Goal: Task Accomplishment & Management: Manage account settings

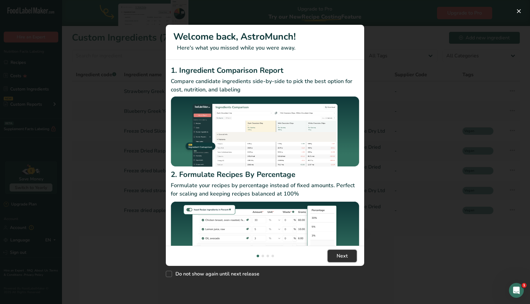
click at [338, 257] on span "Next" at bounding box center [342, 255] width 11 height 7
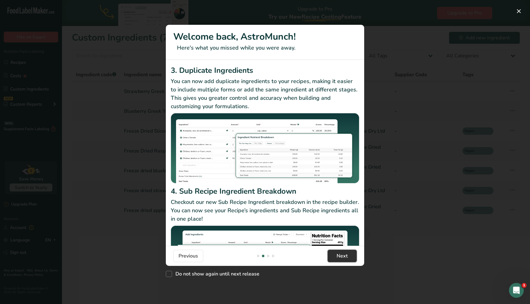
click at [338, 257] on span "Next" at bounding box center [342, 255] width 11 height 7
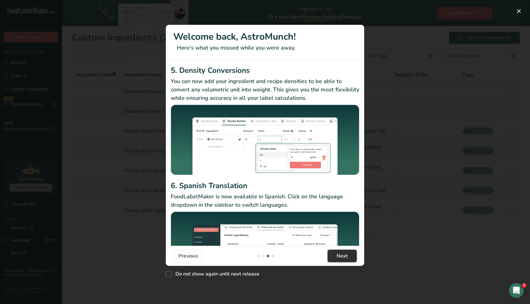
click at [338, 257] on span "Next" at bounding box center [342, 255] width 11 height 7
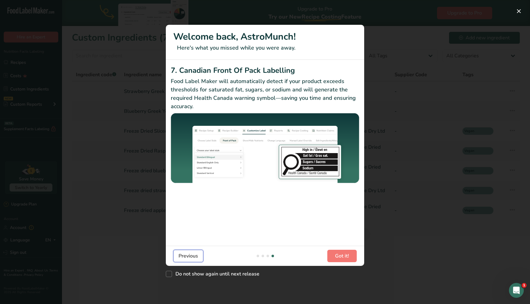
click at [195, 260] on button "Previous" at bounding box center [188, 256] width 30 height 12
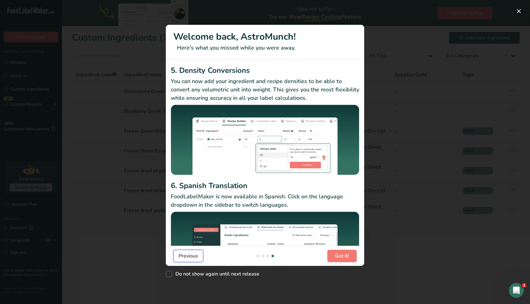
click at [195, 260] on button "Previous" at bounding box center [188, 256] width 30 height 12
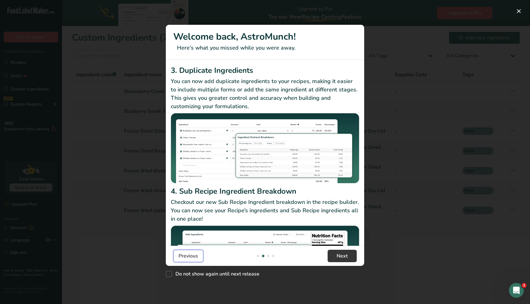
click at [195, 252] on span "Previous" at bounding box center [189, 255] width 20 height 7
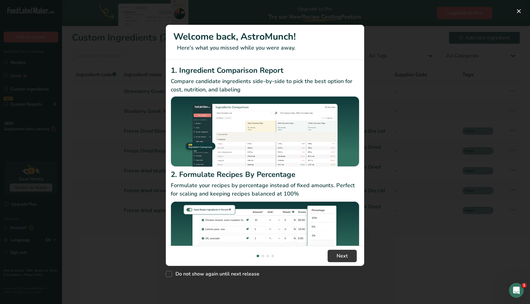
click at [338, 247] on footer "Next" at bounding box center [265, 256] width 198 height 20
click at [338, 253] on span "Next" at bounding box center [342, 255] width 11 height 7
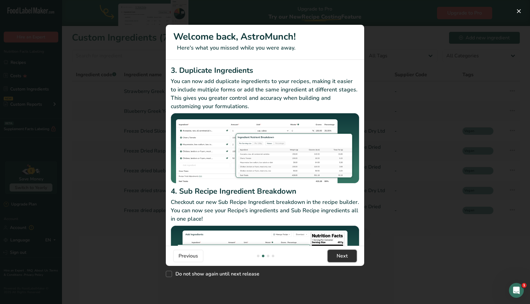
click at [338, 253] on span "Next" at bounding box center [342, 255] width 11 height 7
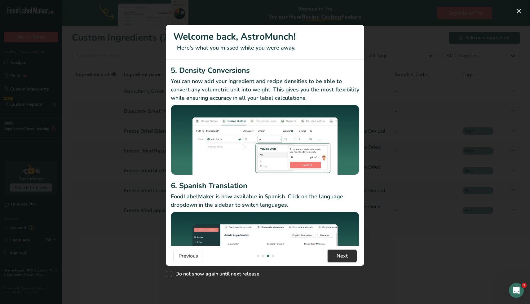
click at [338, 253] on span "Next" at bounding box center [342, 255] width 11 height 7
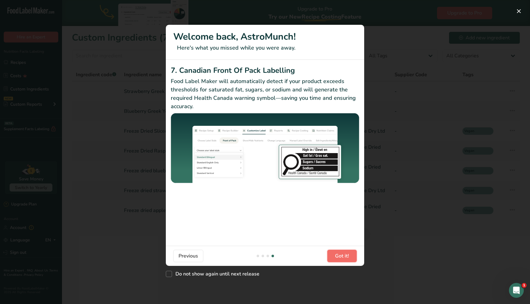
click at [344, 261] on button "Got it!" at bounding box center [341, 256] width 29 height 12
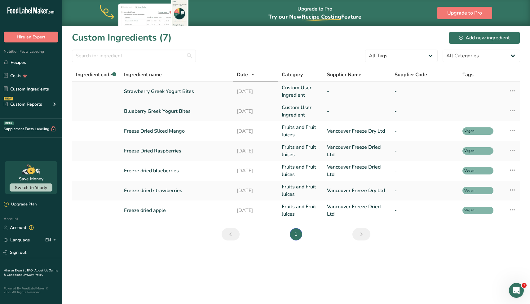
click at [166, 94] on link "Strawberry Greek Yogurt Bites" at bounding box center [176, 91] width 105 height 7
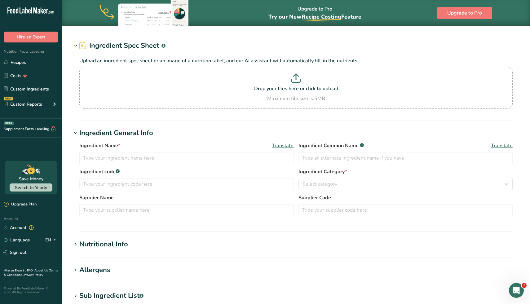
type input "Strawberry Greek Yogurt Bites"
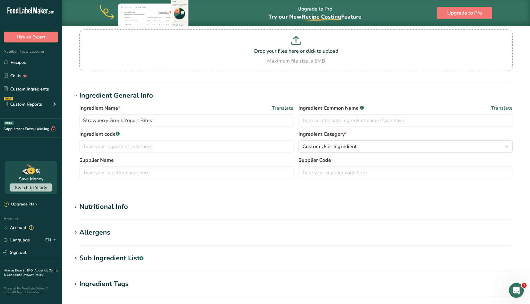
scroll to position [52, 0]
click at [27, 62] on link "Recipes" at bounding box center [31, 62] width 62 height 12
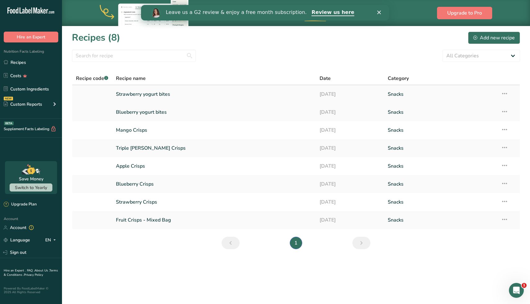
click at [161, 93] on link "Strawberry yogurt bites" at bounding box center [214, 94] width 197 height 13
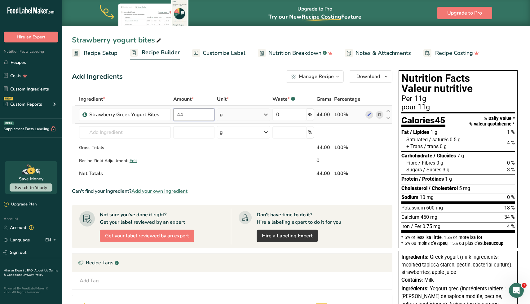
click at [186, 114] on input "44" at bounding box center [193, 115] width 41 height 12
click at [198, 86] on div "Add Ingredients Manage Recipe Delete Recipe Duplicate Recipe Scale Recipe Save …" at bounding box center [234, 246] width 324 height 357
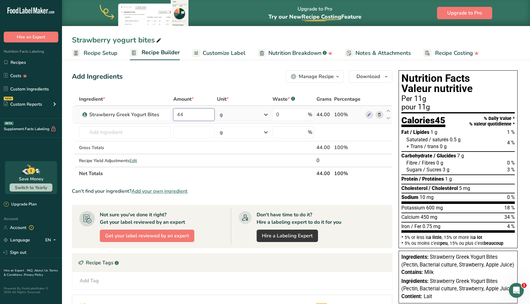
click at [192, 114] on input "44" at bounding box center [193, 115] width 41 height 12
click at [193, 113] on input "44" at bounding box center [193, 115] width 41 height 12
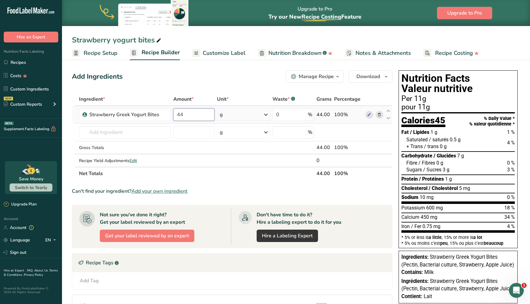
click at [193, 113] on input "44" at bounding box center [193, 115] width 41 height 12
drag, startPoint x: 193, startPoint y: 113, endPoint x: 179, endPoint y: 115, distance: 14.1
click at [179, 115] on input "44" at bounding box center [193, 115] width 41 height 12
click at [178, 115] on input "44" at bounding box center [193, 115] width 41 height 12
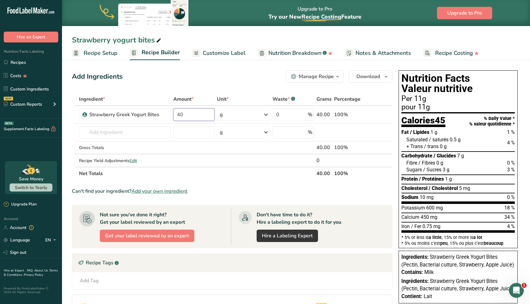
type input "40"
click at [233, 87] on div "Add Ingredients Manage Recipe Delete Recipe Duplicate Recipe Scale Recipe Save …" at bounding box center [234, 239] width 324 height 342
click at [116, 56] on span "Recipe Setup" at bounding box center [101, 53] width 34 height 8
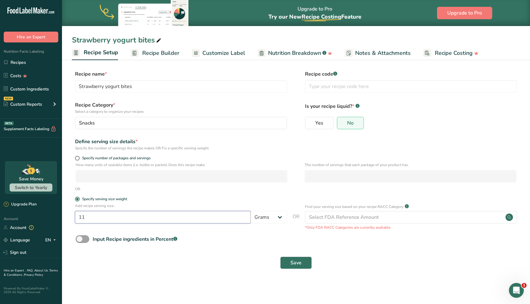
click at [99, 216] on input "11" at bounding box center [163, 217] width 176 height 12
click at [279, 220] on select "Grams kg mg mcg lb oz l mL fl oz tbsp tsp cup qt gallon" at bounding box center [269, 217] width 36 height 12
click at [113, 216] on input "11" at bounding box center [163, 217] width 176 height 12
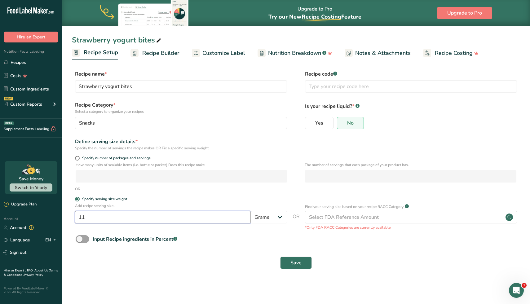
click at [113, 216] on input "11" at bounding box center [163, 217] width 176 height 12
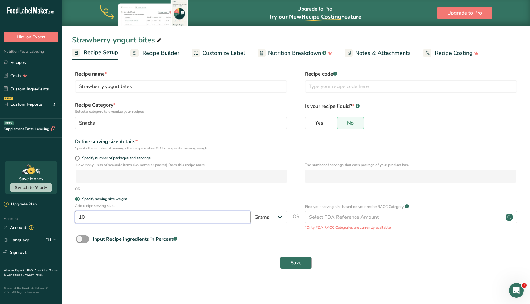
type input "10"
click at [301, 268] on button "Save" at bounding box center [296, 263] width 32 height 12
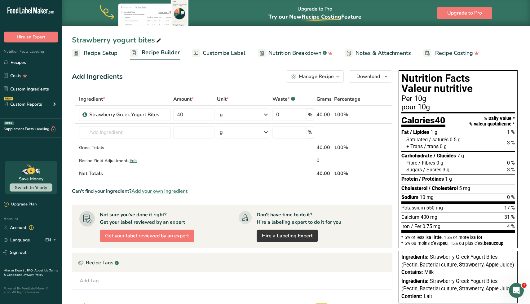
click at [223, 55] on span "Customize Label" at bounding box center [224, 53] width 43 height 8
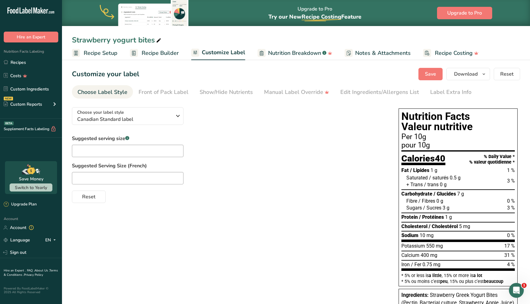
click at [164, 51] on span "Recipe Builder" at bounding box center [160, 53] width 37 height 8
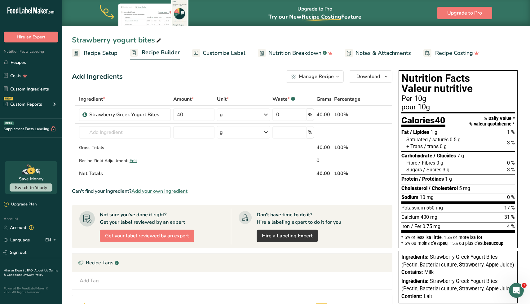
click at [212, 52] on span "Customize Label" at bounding box center [224, 53] width 43 height 8
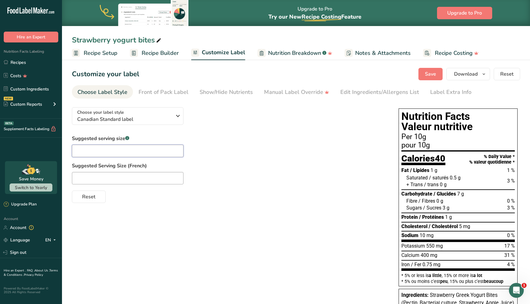
click at [128, 148] on input "text" at bounding box center [128, 151] width 112 height 12
drag, startPoint x: 98, startPoint y: 153, endPoint x: 84, endPoint y: 152, distance: 14.0
click at [84, 152] on input "1/4 of the bag" at bounding box center [128, 151] width 112 height 12
type input "1/4 bag"
click at [92, 178] on input "text" at bounding box center [128, 178] width 112 height 12
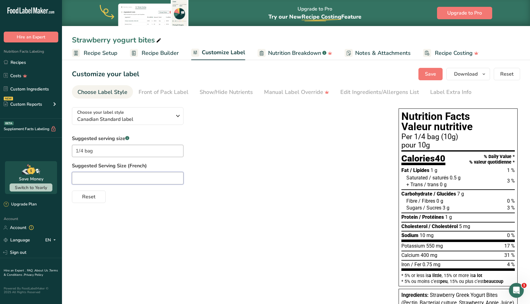
paste input "Par ¼ de sac"
drag, startPoint x: 84, startPoint y: 179, endPoint x: 56, endPoint y: 178, distance: 27.6
click at [56, 178] on div ".a-20{fill:#fff;} Hire an Expert Nutrition Facts Labeling Recipes Costs Custom …" at bounding box center [265, 199] width 530 height 399
type input "¼ de sac"
drag, startPoint x: 82, startPoint y: 179, endPoint x: 69, endPoint y: 178, distance: 12.7
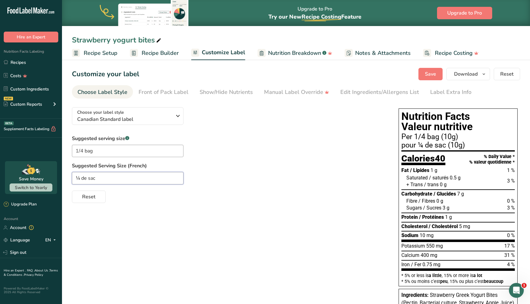
click at [69, 178] on section "Customize your label Save Download Choose what to show on your downloaded label…" at bounding box center [296, 228] width 468 height 341
click at [81, 178] on input "¼ de sac" at bounding box center [128, 178] width 112 height 12
drag, startPoint x: 81, startPoint y: 179, endPoint x: 70, endPoint y: 179, distance: 11.5
click at [70, 179] on section "Customize your label Save Download Choose what to show on your downloaded label…" at bounding box center [296, 228] width 468 height 341
drag, startPoint x: 82, startPoint y: 151, endPoint x: 69, endPoint y: 151, distance: 14.0
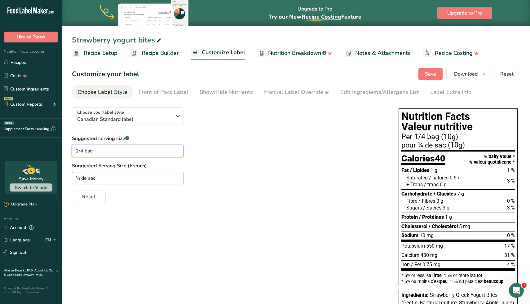
click at [69, 151] on section "Customize your label Save Download Choose what to show on your downloaded label…" at bounding box center [296, 228] width 468 height 341
paste input "¼"
type input "¼ bag"
click at [430, 73] on span "Save" at bounding box center [430, 73] width 11 height 7
click at [19, 61] on link "Recipes" at bounding box center [31, 62] width 62 height 12
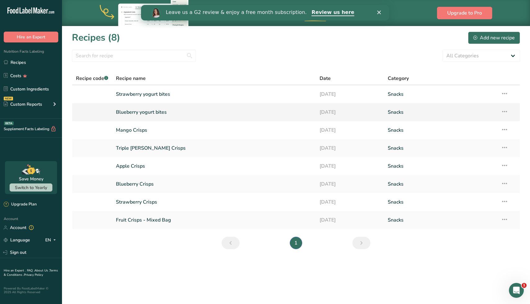
click at [157, 113] on link "Blueberry yogurt bites" at bounding box center [214, 112] width 197 height 13
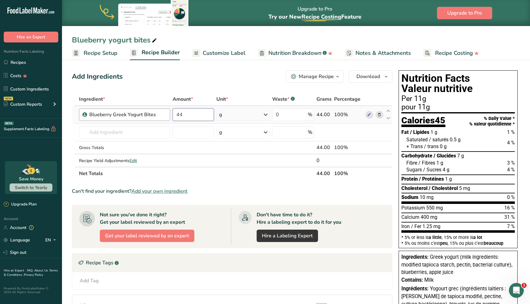
drag, startPoint x: 183, startPoint y: 116, endPoint x: 169, endPoint y: 116, distance: 14.3
click at [169, 116] on tr "Blueberry Greek Yogurt Bites 44 g Weight Units g kg mg See more Volume Units l …" at bounding box center [232, 115] width 320 height 18
type input "40"
click at [232, 72] on div "Add Ingredients Manage Recipe Delete Recipe Duplicate Recipe Scale Recipe Save …" at bounding box center [232, 76] width 321 height 12
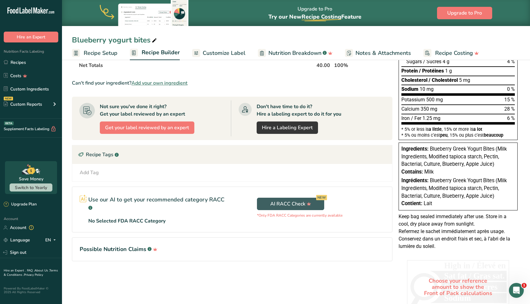
scroll to position [131, 0]
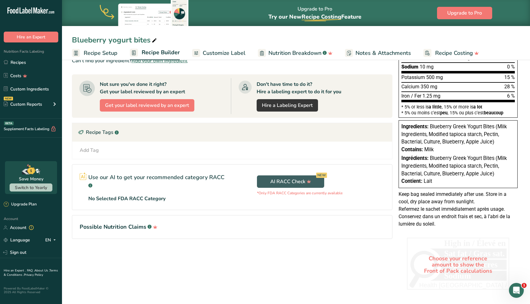
click at [460, 271] on div "Choose your reference amount to show the Front of Pack calculations" at bounding box center [458, 265] width 102 height 54
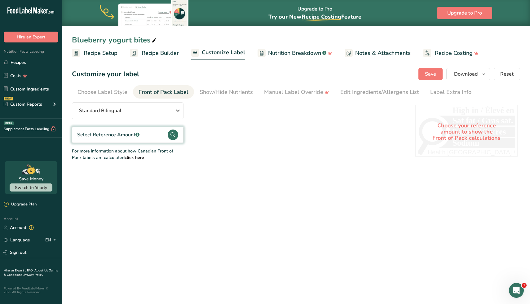
click at [125, 134] on div "Select Reference Amount .a-a{fill:#347362;}.b-a{fill:#fff;}" at bounding box center [108, 134] width 62 height 7
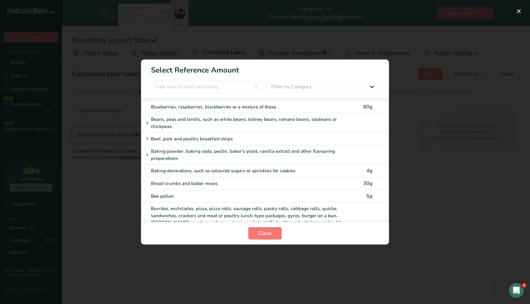
scroll to position [183, 0]
click at [211, 89] on input "FOP Category Selection Modal" at bounding box center [207, 87] width 112 height 12
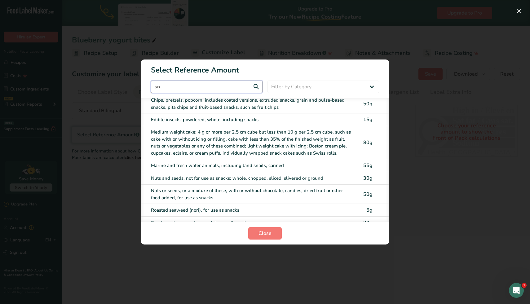
scroll to position [0, 0]
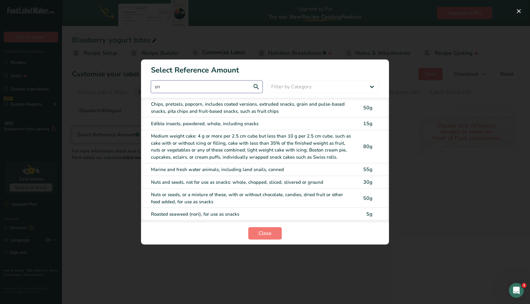
type input "sn"
click at [198, 111] on div "Chips, pretzels, popcorn, includes coated versions, extruded snacks, grain and …" at bounding box center [252, 108] width 202 height 14
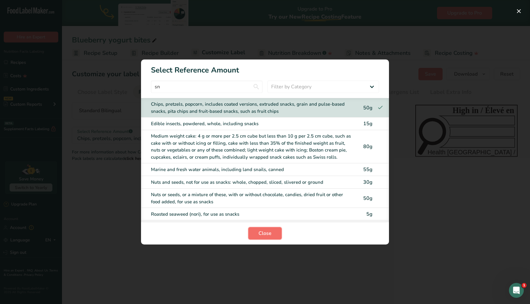
click at [260, 232] on span "Close" at bounding box center [265, 233] width 13 height 7
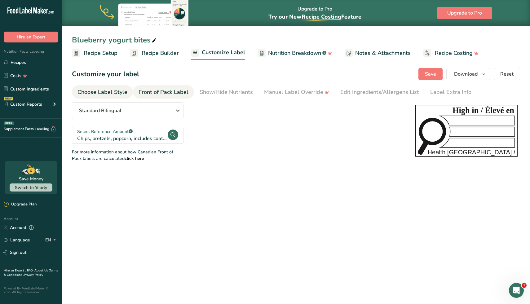
click at [118, 91] on div "Choose Label Style" at bounding box center [103, 92] width 50 height 8
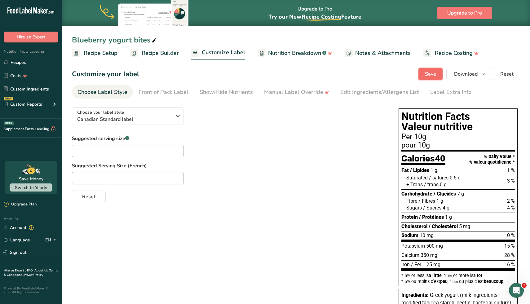
click at [426, 75] on span "Save" at bounding box center [430, 73] width 11 height 7
click at [150, 55] on span "Recipe Builder" at bounding box center [160, 53] width 37 height 8
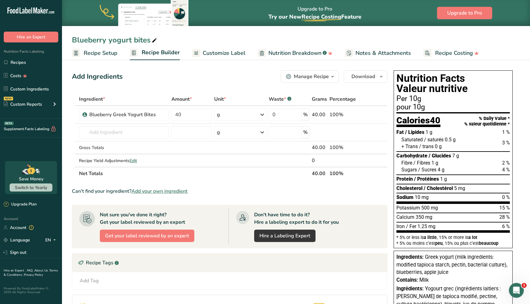
click at [223, 56] on span "Customize Label" at bounding box center [224, 53] width 43 height 8
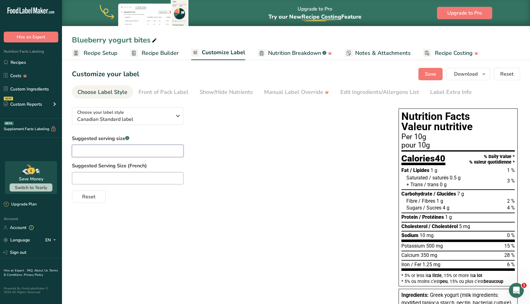
click at [91, 151] on input "text" at bounding box center [128, 151] width 112 height 12
click at [105, 146] on input "text" at bounding box center [128, 151] width 112 height 12
paste input "¼ bag"
type input "¼ bag"
click at [107, 176] on input "text" at bounding box center [128, 178] width 112 height 12
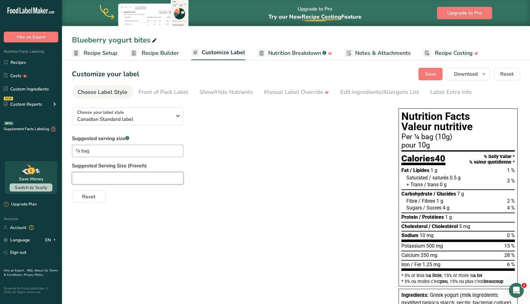
paste input "¼ de sac"
type input "¼ de sac"
click at [434, 75] on span "Save" at bounding box center [430, 73] width 11 height 7
click at [152, 55] on span "Recipe Builder" at bounding box center [160, 53] width 37 height 8
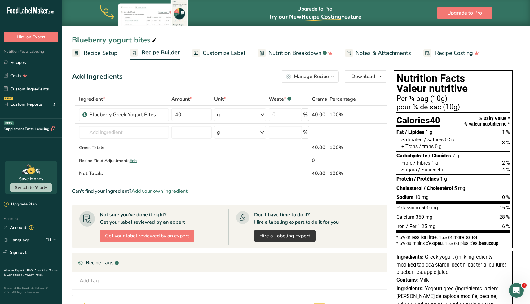
click at [100, 54] on span "Recipe Setup" at bounding box center [101, 53] width 34 height 8
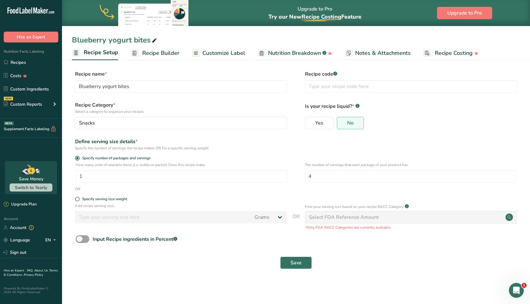
click at [145, 57] on span "Recipe Builder" at bounding box center [160, 53] width 37 height 8
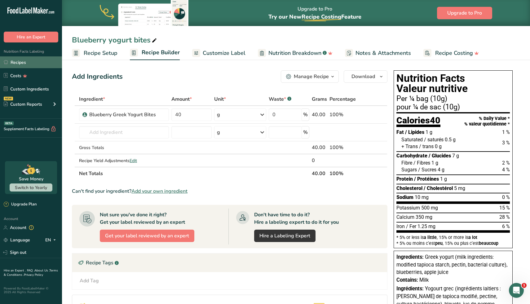
click at [19, 64] on link "Recipes" at bounding box center [31, 62] width 62 height 12
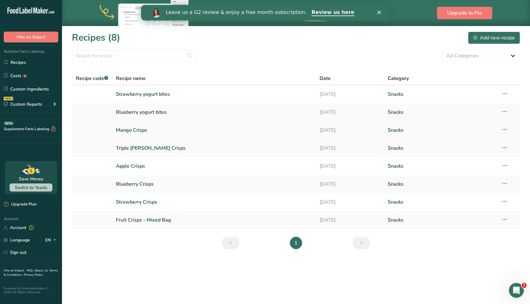
click at [134, 128] on link "Mango Crisps" at bounding box center [214, 130] width 197 height 13
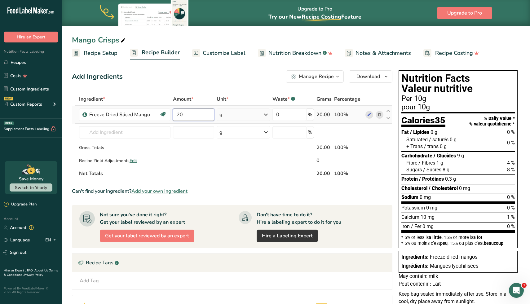
click at [180, 115] on input "20" at bounding box center [193, 115] width 41 height 12
click at [180, 116] on input "24" at bounding box center [193, 115] width 41 height 12
type input "22"
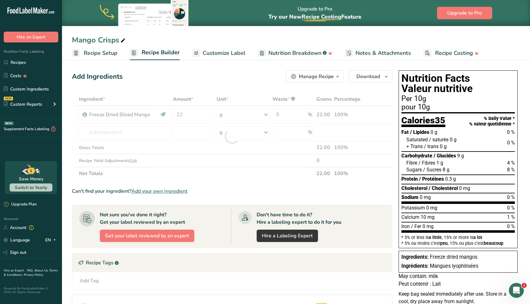
click at [228, 69] on div "Add Ingredients Manage Recipe Delete Recipe Duplicate Recipe Scale Recipe Save …" at bounding box center [234, 231] width 324 height 327
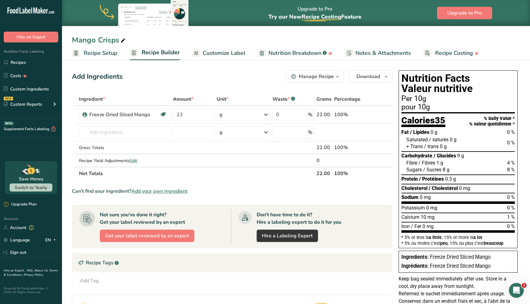
click at [102, 57] on span "Recipe Setup" at bounding box center [101, 53] width 34 height 8
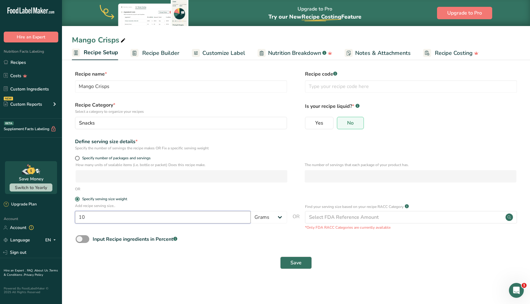
click at [100, 218] on input "10" at bounding box center [163, 217] width 176 height 12
type input "11"
click at [137, 283] on main "Upgrade to Pro Try our New Recipe Costing .a-29{fill:none;stroke-linecap:round;…" at bounding box center [265, 152] width 530 height 304
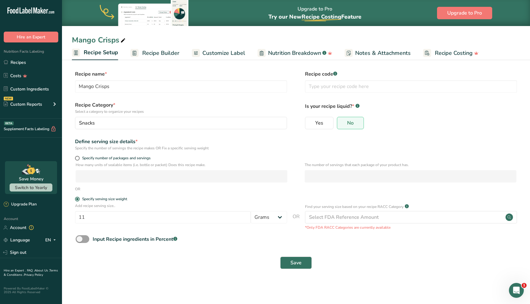
click at [162, 59] on link "Recipe Builder" at bounding box center [155, 53] width 49 height 14
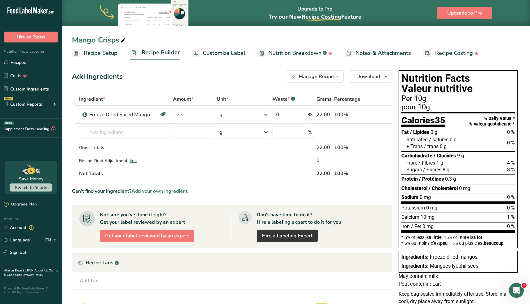
click at [100, 51] on span "Recipe Setup" at bounding box center [101, 53] width 34 height 8
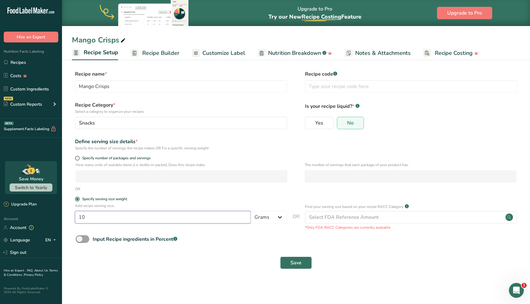
click at [124, 218] on input "10" at bounding box center [163, 217] width 176 height 12
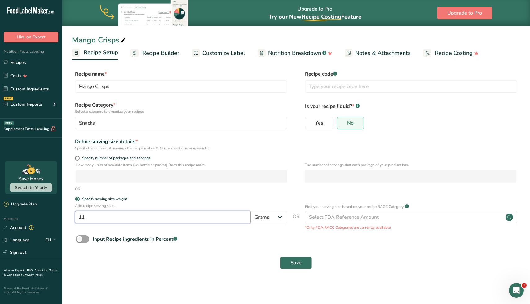
type input "11"
click at [296, 261] on span "Save" at bounding box center [296, 262] width 11 height 7
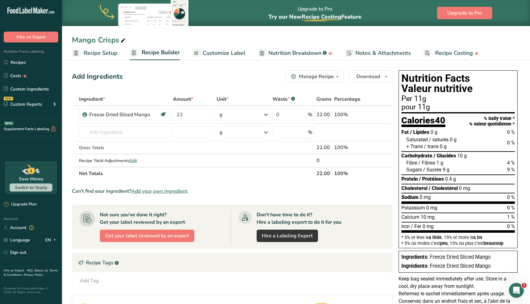
click at [234, 51] on span "Customize Label" at bounding box center [224, 53] width 43 height 8
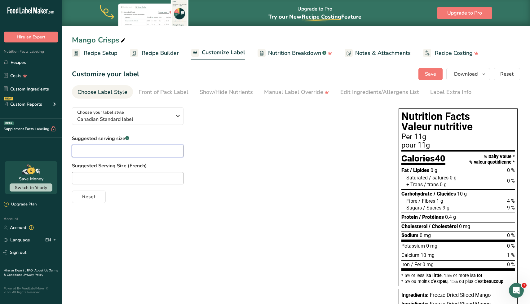
click at [100, 152] on input "text" at bounding box center [128, 151] width 112 height 12
click at [87, 175] on input "text" at bounding box center [128, 178] width 112 height 12
paste input "¼ de sac"
click at [78, 179] on input "¼ de sac" at bounding box center [128, 178] width 112 height 12
type input "1/2 de sac"
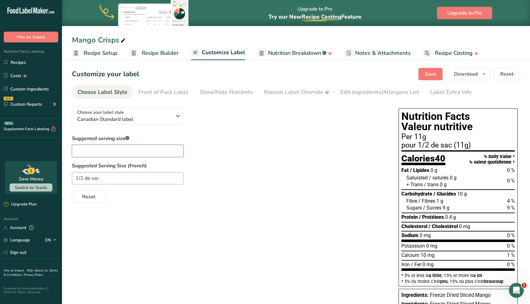
click at [91, 152] on input "text" at bounding box center [128, 151] width 112 height 12
type input "1/2 bag"
click at [423, 71] on button "Save" at bounding box center [431, 74] width 24 height 12
click at [25, 60] on link "Recipes" at bounding box center [31, 62] width 62 height 12
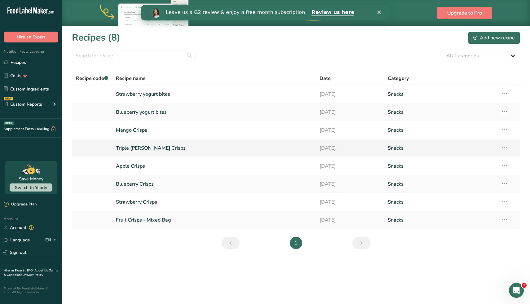
click at [138, 147] on link "Triple [PERSON_NAME] Crisps" at bounding box center [214, 148] width 197 height 13
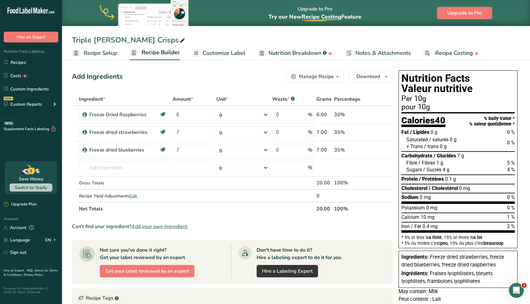
click at [231, 55] on span "Customize Label" at bounding box center [224, 53] width 43 height 8
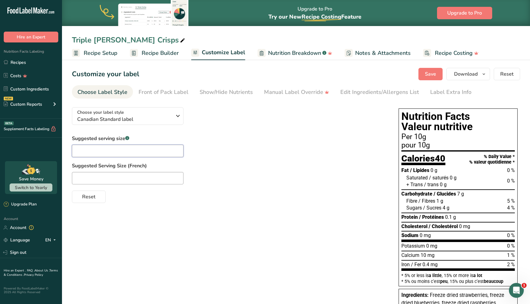
click at [90, 155] on input "text" at bounding box center [128, 151] width 112 height 12
type input "1/2 bag"
click at [87, 174] on input "text" at bounding box center [128, 178] width 112 height 12
paste input "¼ de sac"
drag, startPoint x: 80, startPoint y: 180, endPoint x: 69, endPoint y: 180, distance: 10.5
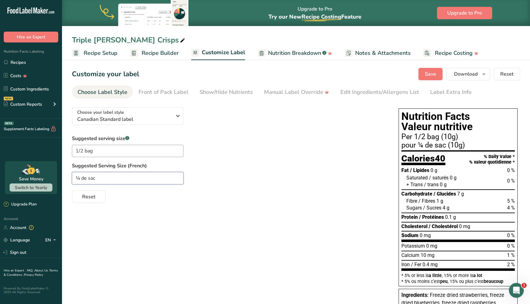
click at [69, 180] on section "Customize your label Save Download Choose what to show on your downloaded label…" at bounding box center [296, 228] width 468 height 341
type input "1/2 de sac"
click at [430, 74] on span "Save" at bounding box center [430, 73] width 11 height 7
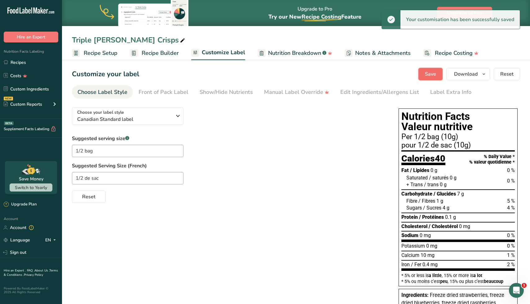
click at [436, 73] on span "Save" at bounding box center [430, 73] width 11 height 7
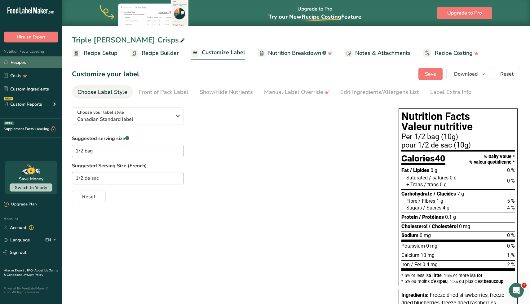
click at [32, 64] on link "Recipes" at bounding box center [31, 62] width 62 height 12
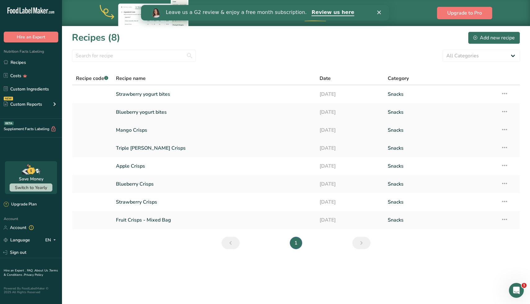
click at [146, 131] on link "Mango Crisps" at bounding box center [214, 130] width 197 height 13
click at [141, 146] on link "Triple [PERSON_NAME] Crisps" at bounding box center [214, 148] width 197 height 13
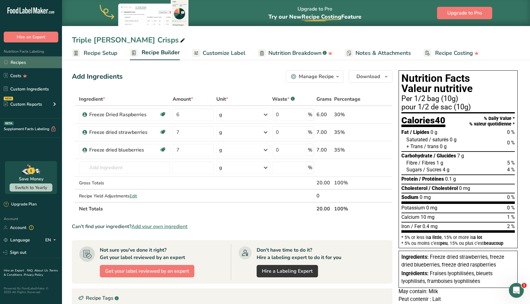
click at [29, 63] on link "Recipes" at bounding box center [31, 62] width 62 height 12
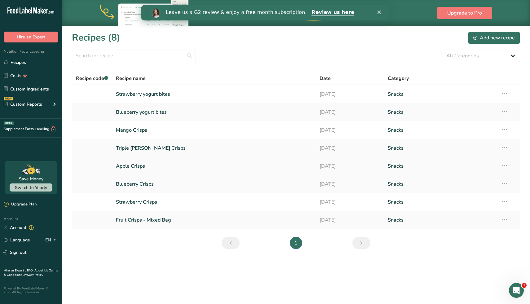
click at [138, 168] on link "Apple Crisps" at bounding box center [214, 166] width 197 height 13
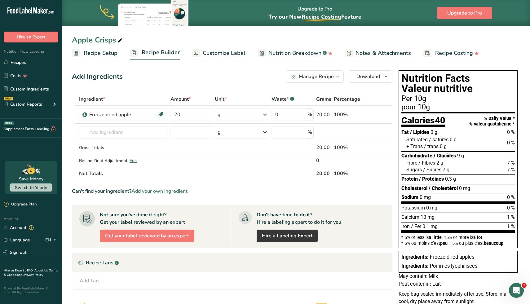
click at [224, 61] on section "Add Ingredients Manage Recipe Delete Recipe Duplicate Recipe Scale Recipe Save …" at bounding box center [296, 231] width 468 height 346
click at [225, 57] on span "Customize Label" at bounding box center [224, 53] width 43 height 8
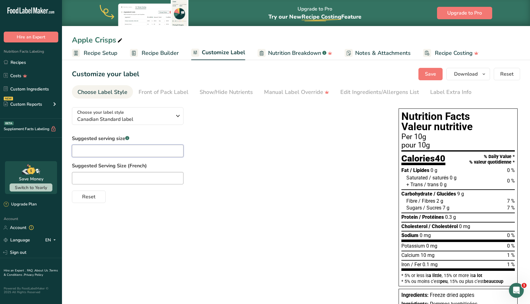
click at [100, 146] on input "text" at bounding box center [128, 151] width 112 height 12
type input "1/2 bag"
click at [101, 180] on input "text" at bounding box center [128, 178] width 112 height 12
paste input "¼ de sac"
drag, startPoint x: 81, startPoint y: 179, endPoint x: 68, endPoint y: 179, distance: 13.0
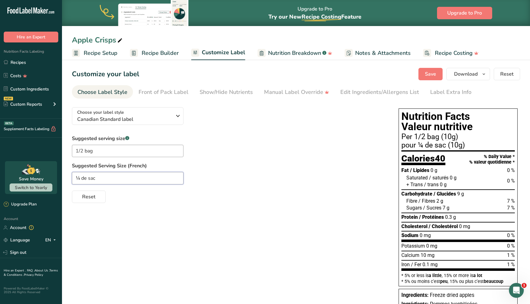
click at [68, 179] on section "Customize your label Save Download Choose what to show on your downloaded label…" at bounding box center [296, 220] width 468 height 325
type input "1/2 de sac"
click at [431, 74] on span "Save" at bounding box center [430, 73] width 11 height 7
click at [35, 67] on link "Recipes" at bounding box center [31, 62] width 62 height 12
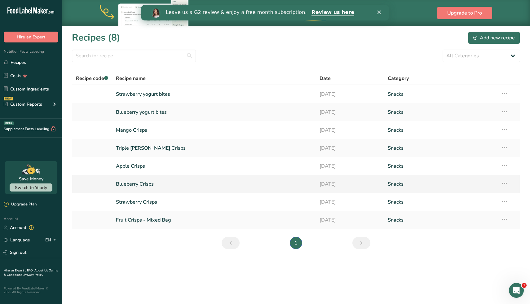
click at [146, 184] on link "Blueberry Crisps" at bounding box center [214, 184] width 197 height 13
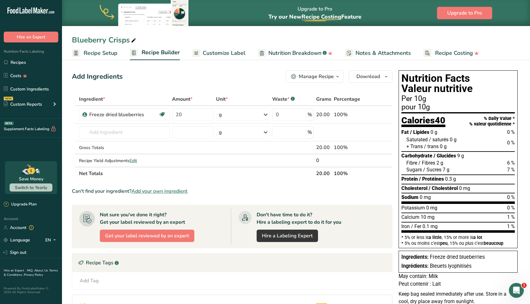
click at [219, 53] on span "Customize Label" at bounding box center [224, 53] width 43 height 8
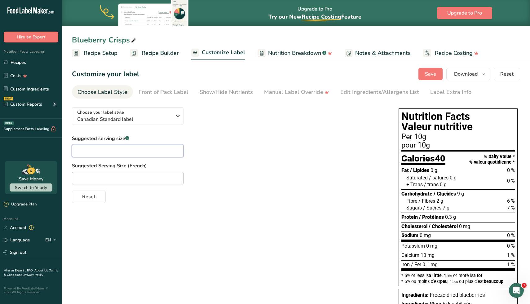
click at [122, 150] on input "text" at bounding box center [128, 151] width 112 height 12
type input "1/2 bag"
click at [119, 180] on input "text" at bounding box center [128, 178] width 112 height 12
paste input "¼ de sac"
drag, startPoint x: 80, startPoint y: 180, endPoint x: 74, endPoint y: 180, distance: 5.6
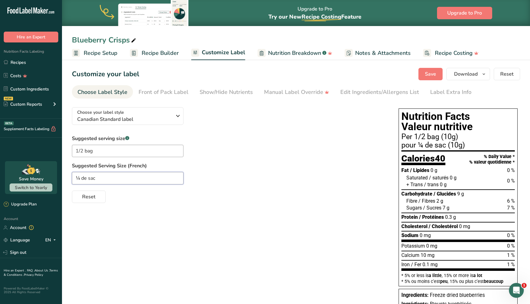
click at [74, 180] on input "¼ de sac" at bounding box center [128, 178] width 112 height 12
type input "1/2 de sac"
click at [433, 71] on span "Save" at bounding box center [430, 73] width 11 height 7
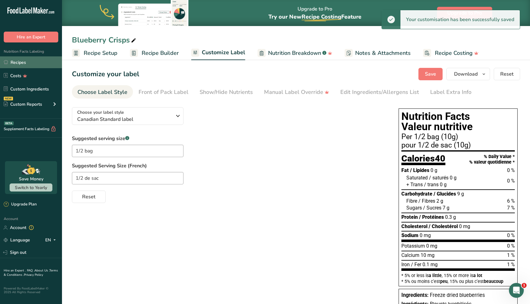
click at [35, 60] on link "Recipes" at bounding box center [31, 62] width 62 height 12
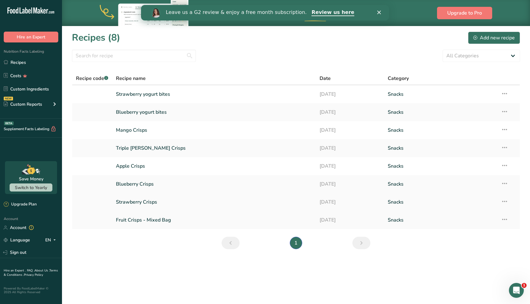
click at [149, 203] on link "Strawberry Crisps" at bounding box center [214, 202] width 197 height 13
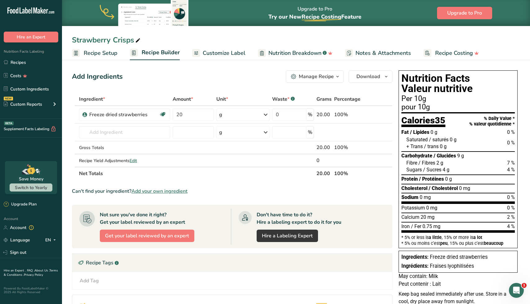
click at [212, 51] on span "Customize Label" at bounding box center [224, 53] width 43 height 8
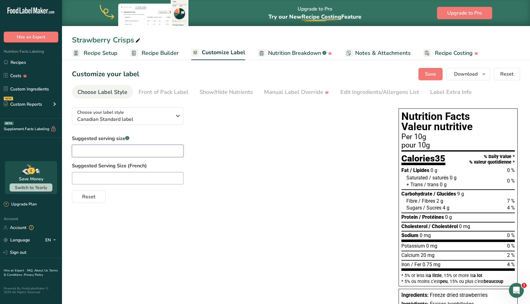
click at [92, 154] on input "text" at bounding box center [128, 151] width 112 height 12
type input "1/2 bag"
click at [89, 178] on input "text" at bounding box center [128, 178] width 112 height 12
paste input "¼ de sac"
drag, startPoint x: 80, startPoint y: 179, endPoint x: 66, endPoint y: 179, distance: 14.3
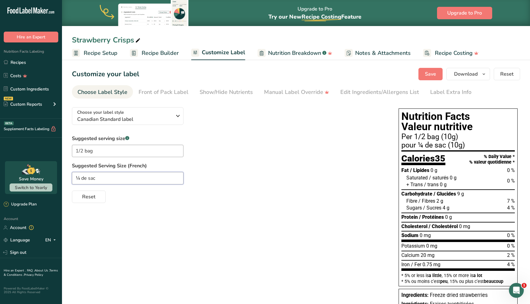
click at [66, 179] on section "Customize your label Save Download Choose what to show on your downloaded label…" at bounding box center [296, 220] width 468 height 325
type input "1/2 de sac"
click at [429, 75] on span "Save" at bounding box center [430, 73] width 11 height 7
click at [34, 65] on link "Recipes" at bounding box center [31, 62] width 62 height 12
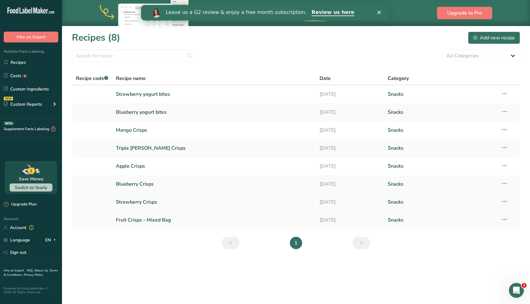
click at [138, 200] on link "Strawberry Crisps" at bounding box center [214, 202] width 197 height 13
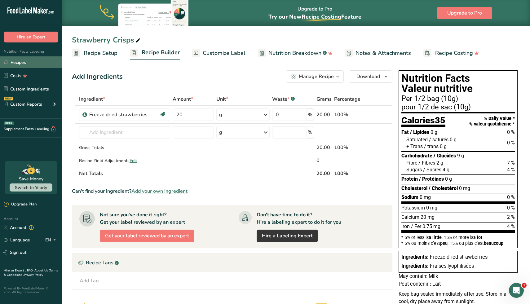
click at [26, 63] on link "Recipes" at bounding box center [31, 62] width 62 height 12
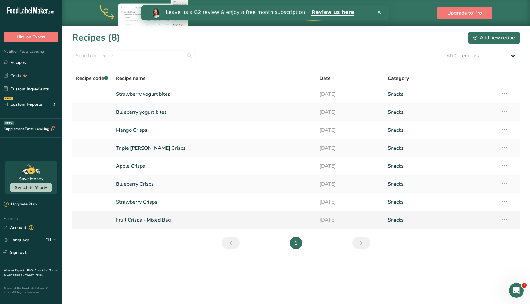
click at [141, 220] on link "Fruit Crisps - Mixed Bag" at bounding box center [214, 220] width 197 height 13
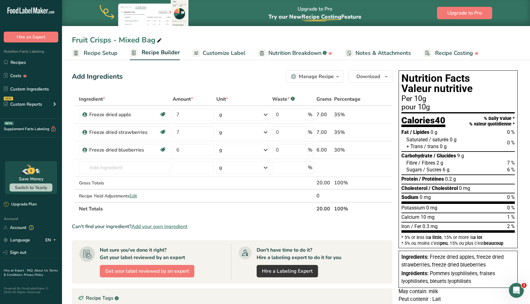
click at [210, 58] on link "Customize Label" at bounding box center [218, 53] width 53 height 14
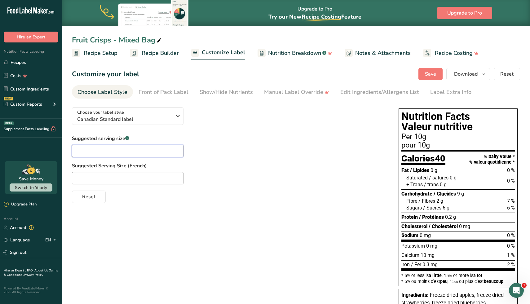
click at [108, 154] on input "text" at bounding box center [128, 151] width 112 height 12
type input "1/2 bag"
click at [112, 179] on input "text" at bounding box center [128, 178] width 112 height 12
paste input "¼ de sac"
drag, startPoint x: 80, startPoint y: 179, endPoint x: 73, endPoint y: 179, distance: 7.8
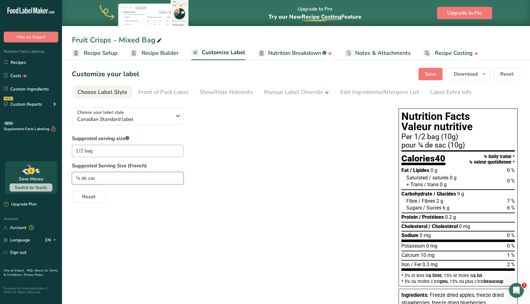
click at [73, 179] on input "¼ de sac" at bounding box center [128, 178] width 112 height 12
type input "1/2 de sac"
drag, startPoint x: 73, startPoint y: 179, endPoint x: 437, endPoint y: 76, distance: 378.3
click at [436, 76] on span "Save" at bounding box center [430, 73] width 11 height 7
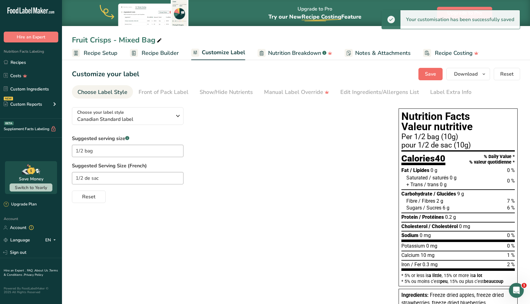
click at [32, 63] on link "Recipes" at bounding box center [31, 62] width 62 height 12
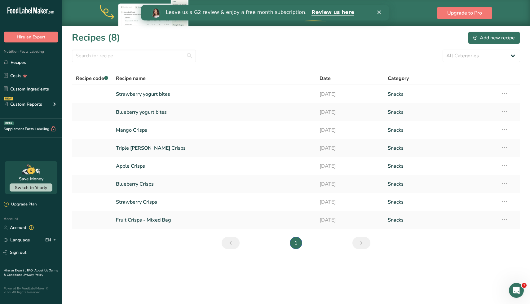
click at [379, 15] on div "Leave us a G2 review & enjoy a free month subscription. Review us here" at bounding box center [265, 12] width 248 height 11
click at [379, 12] on polygon "Close" at bounding box center [379, 13] width 4 height 4
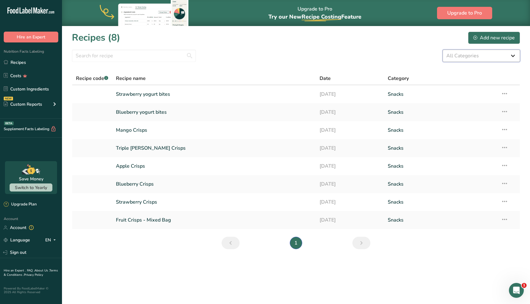
click at [504, 60] on select "All Categories Baked Goods [GEOGRAPHIC_DATA] Confectionery Cooked Meals, Salads…" at bounding box center [482, 56] width 78 height 12
click at [505, 93] on icon at bounding box center [504, 93] width 7 height 11
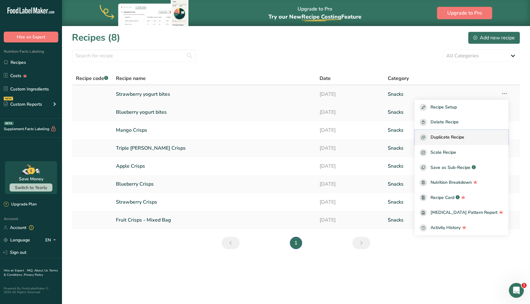
click at [462, 138] on span "Duplicate Recipe" at bounding box center [448, 137] width 34 height 7
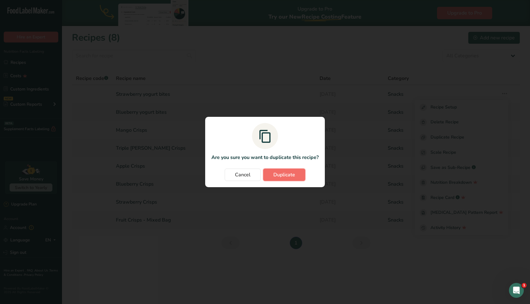
click at [287, 176] on span "Duplicate" at bounding box center [285, 174] width 22 height 7
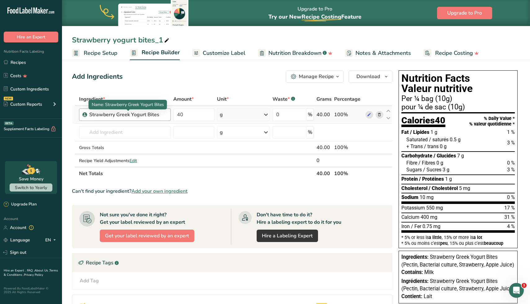
click at [159, 116] on div "Strawberry Greek Yogurt Bites" at bounding box center [128, 114] width 78 height 7
click at [158, 115] on div "Strawberry Greek Yogurt Bites" at bounding box center [128, 114] width 78 height 7
click at [153, 114] on div "Strawberry Greek Yogurt Bites" at bounding box center [128, 114] width 78 height 7
click at [148, 115] on div "Strawberry Greek Yogurt Bites" at bounding box center [128, 114] width 78 height 7
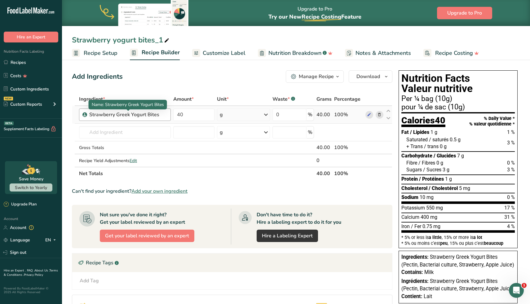
click at [148, 115] on div "Strawberry Greek Yogurt Bites" at bounding box center [128, 114] width 78 height 7
click at [154, 115] on div "Strawberry Greek Yogurt Bites" at bounding box center [128, 114] width 78 height 7
click at [166, 39] on icon at bounding box center [167, 40] width 6 height 9
drag, startPoint x: 164, startPoint y: 39, endPoint x: 154, endPoint y: 39, distance: 9.6
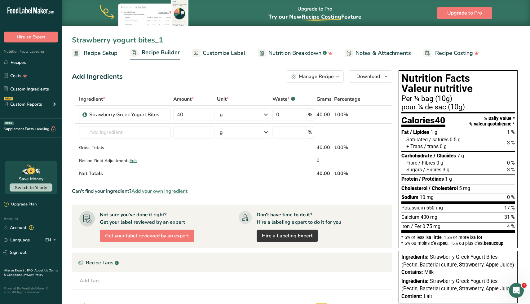
click at [154, 39] on input "Strawberry yogurt bites_1" at bounding box center [296, 39] width 448 height 11
type input "Strawberry yogurt bites - mini"
click at [213, 78] on div "Add Ingredients Manage Recipe Delete Recipe Duplicate Recipe Scale Recipe Save …" at bounding box center [232, 76] width 321 height 12
drag, startPoint x: 188, startPoint y: 116, endPoint x: 170, endPoint y: 116, distance: 18.6
click at [170, 116] on tr "Strawberry Greek Yogurt Bites 40 g Weight Units g kg mg See more Volume Units l…" at bounding box center [232, 115] width 320 height 18
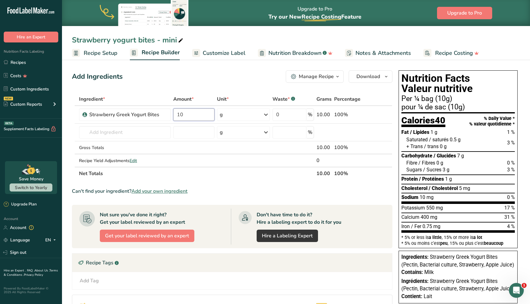
type input "10"
click at [222, 57] on span "Customize Label" at bounding box center [224, 53] width 43 height 8
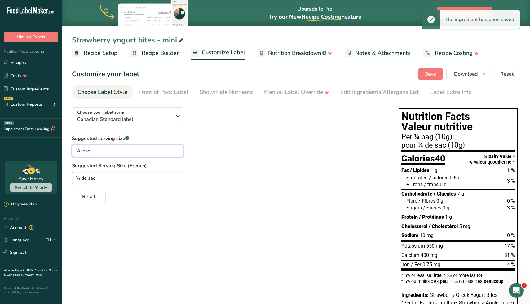
drag, startPoint x: 80, startPoint y: 152, endPoint x: 76, endPoint y: 152, distance: 4.0
click at [76, 152] on input "¼ bag" at bounding box center [128, 151] width 112 height 12
type input "1 bag"
drag, startPoint x: 80, startPoint y: 179, endPoint x: 74, endPoint y: 179, distance: 5.9
click at [74, 179] on input "¼ de sac" at bounding box center [128, 178] width 112 height 12
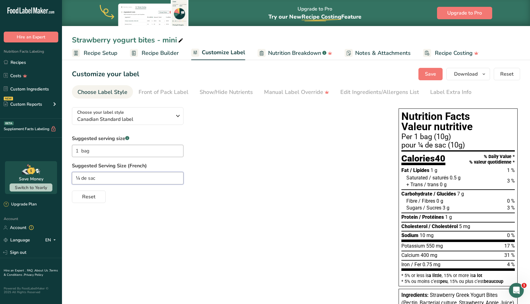
drag, startPoint x: 98, startPoint y: 179, endPoint x: 73, endPoint y: 179, distance: 25.1
click at [73, 179] on input "¼ de sac" at bounding box center [128, 178] width 112 height 12
paste input "1"
type input "1 sac"
click at [168, 240] on div "Choose your label style Canadian Standard label USA (FDA) Standard FDA label Ta…" at bounding box center [296, 245] width 448 height 287
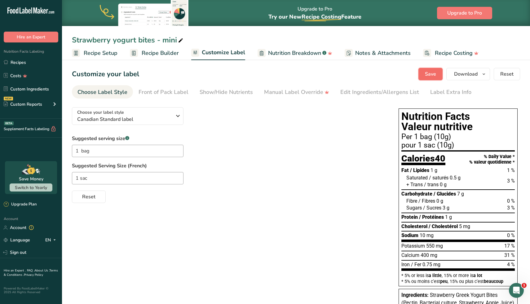
click at [421, 76] on button "Save" at bounding box center [431, 74] width 24 height 12
click at [27, 67] on link "Recipes" at bounding box center [31, 62] width 62 height 12
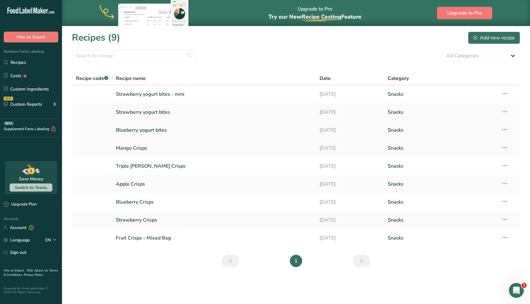
click at [506, 130] on icon at bounding box center [504, 129] width 7 height 11
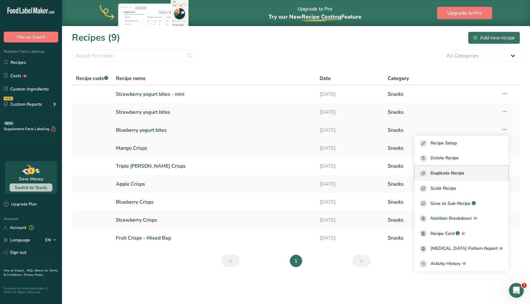
click at [458, 175] on span "Duplicate Recipe" at bounding box center [448, 173] width 34 height 7
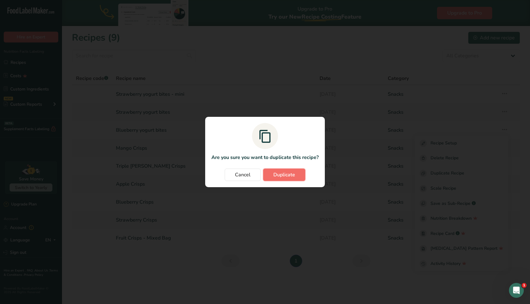
click at [286, 174] on span "Duplicate" at bounding box center [285, 174] width 22 height 7
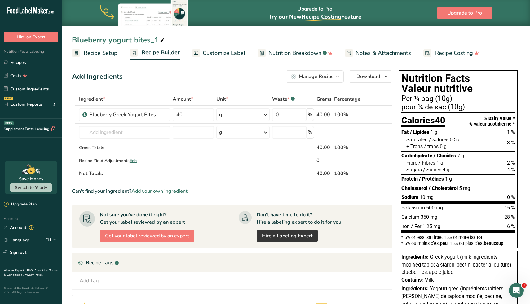
click at [164, 40] on icon at bounding box center [163, 40] width 6 height 9
drag, startPoint x: 157, startPoint y: 42, endPoint x: 153, endPoint y: 41, distance: 4.1
click at [153, 41] on input "Blueberry yogurt bites_1" at bounding box center [296, 39] width 448 height 11
type input "Blueberry yogurt bites_mini"
click at [190, 117] on input "40" at bounding box center [193, 115] width 41 height 12
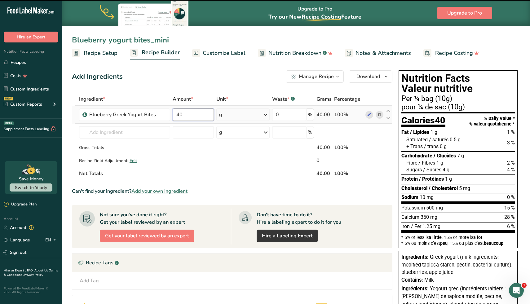
click at [190, 117] on input "40" at bounding box center [193, 115] width 41 height 12
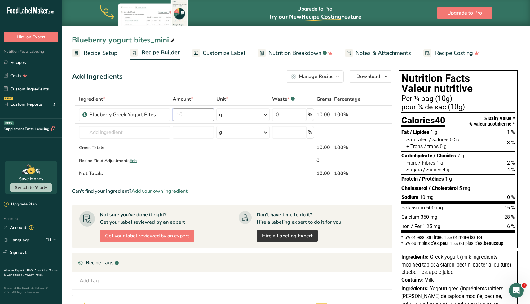
type input "10"
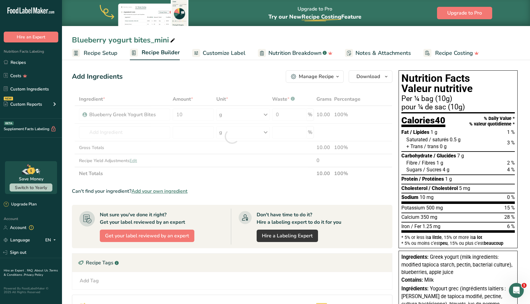
click at [223, 58] on link "Customize Label" at bounding box center [218, 53] width 53 height 14
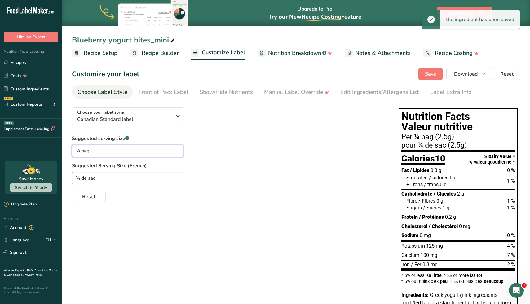
drag, startPoint x: 80, startPoint y: 153, endPoint x: 69, endPoint y: 153, distance: 10.5
click at [69, 153] on section "Customize your label Save Download Choose what to show on your downloaded label…" at bounding box center [296, 236] width 468 height 356
type input "1 bag"
drag, startPoint x: 85, startPoint y: 179, endPoint x: 63, endPoint y: 179, distance: 22.3
click at [63, 179] on section "Customize your label Save Download Choose what to show on your downloaded label…" at bounding box center [296, 236] width 468 height 356
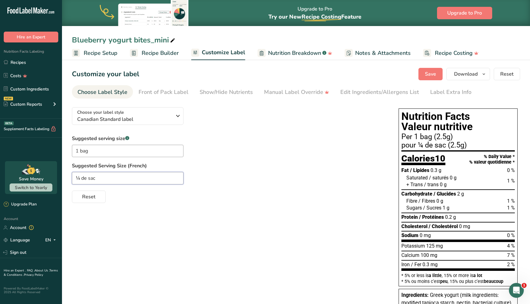
drag, startPoint x: 87, startPoint y: 180, endPoint x: 77, endPoint y: 179, distance: 9.9
click at [77, 179] on input "¼ de sac" at bounding box center [128, 178] width 112 height 12
type input "1 sac"
click at [440, 73] on button "Save" at bounding box center [431, 74] width 24 height 12
click at [103, 56] on span "Recipe Setup" at bounding box center [101, 53] width 34 height 8
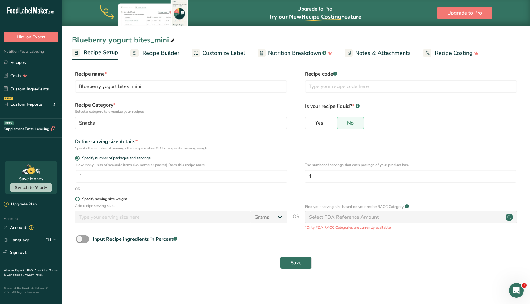
click at [82, 201] on div "Specify serving size weight" at bounding box center [104, 199] width 45 height 5
click at [79, 201] on input "Specify serving size weight" at bounding box center [77, 199] width 4 height 4
radio input "true"
radio input "false"
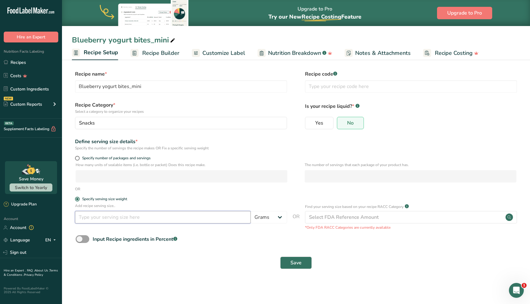
click at [89, 220] on input "number" at bounding box center [163, 217] width 176 height 12
type input "10"
click at [283, 264] on button "Save" at bounding box center [296, 263] width 32 height 12
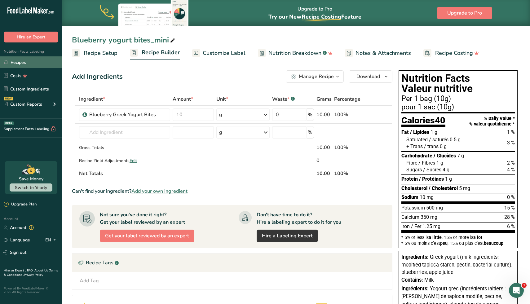
click at [20, 64] on link "Recipes" at bounding box center [31, 62] width 62 height 12
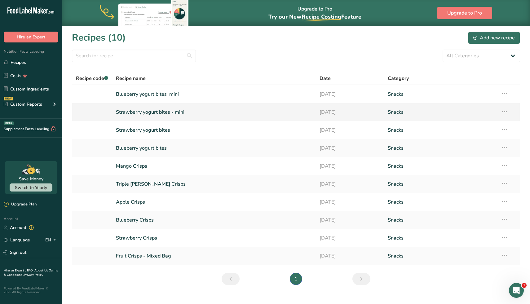
click at [162, 116] on link "Strawberry yogurt bites - mini" at bounding box center [214, 112] width 197 height 13
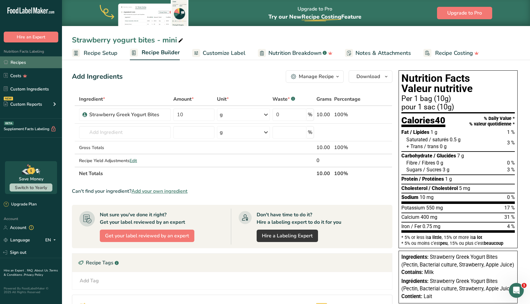
click at [30, 61] on link "Recipes" at bounding box center [31, 62] width 62 height 12
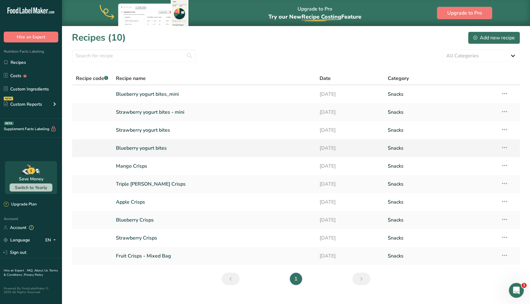
click at [153, 147] on link "Blueberry yogurt bites" at bounding box center [214, 148] width 197 height 13
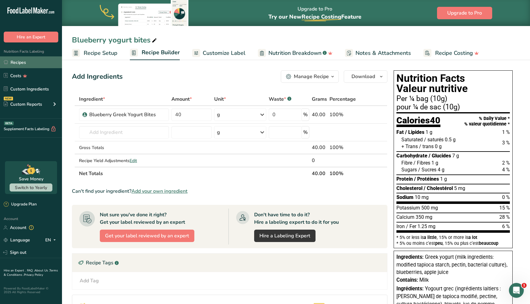
click at [22, 68] on link "Recipes" at bounding box center [31, 62] width 62 height 12
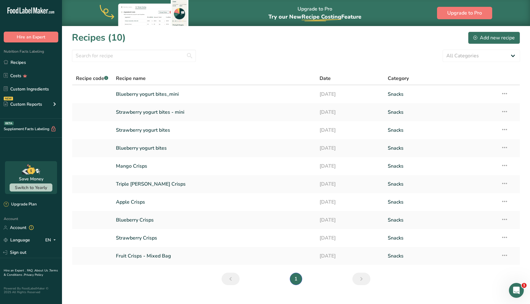
scroll to position [11, 0]
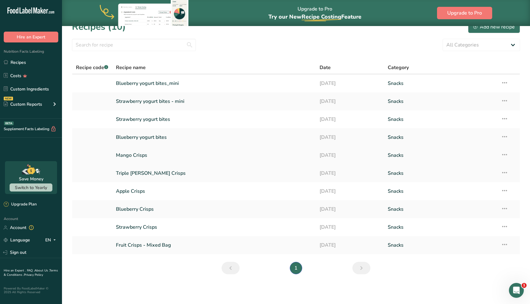
click at [506, 154] on icon at bounding box center [504, 154] width 7 height 11
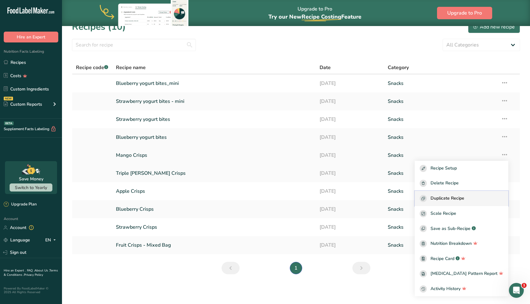
click at [460, 199] on span "Duplicate Recipe" at bounding box center [448, 198] width 34 height 7
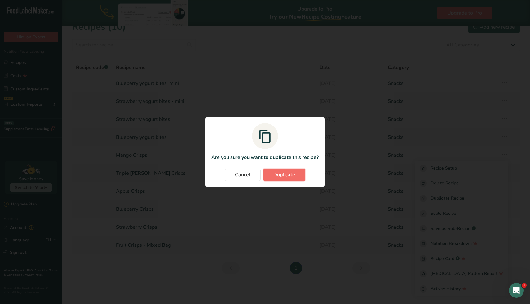
click at [282, 177] on span "Duplicate" at bounding box center [285, 174] width 22 height 7
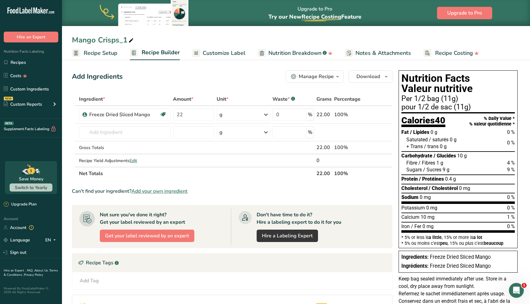
click at [129, 41] on icon at bounding box center [131, 40] width 6 height 9
click at [125, 41] on input "Mango Crisps_1" at bounding box center [296, 39] width 448 height 11
type input "Mango Crisps_mini"
click at [108, 52] on span "Recipe Setup" at bounding box center [101, 53] width 34 height 8
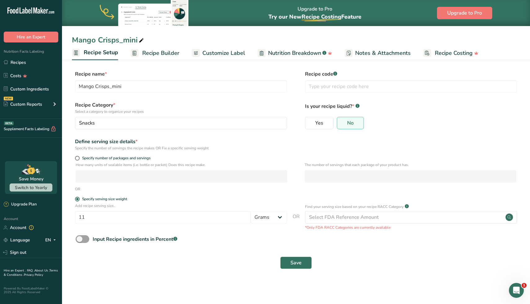
click at [169, 54] on span "Recipe Builder" at bounding box center [160, 53] width 37 height 8
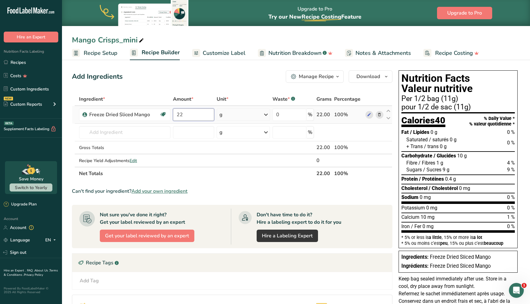
click at [190, 114] on input "22" at bounding box center [193, 115] width 41 height 12
type input "11"
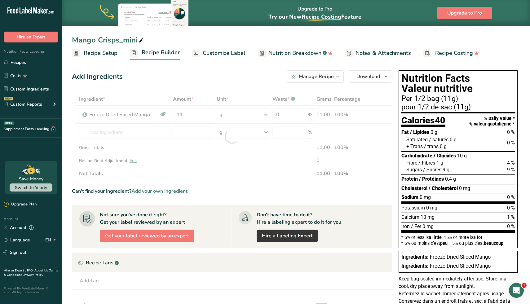
click at [226, 80] on div "Add Ingredients Manage Recipe Delete Recipe Duplicate Recipe Scale Recipe Save …" at bounding box center [232, 76] width 321 height 12
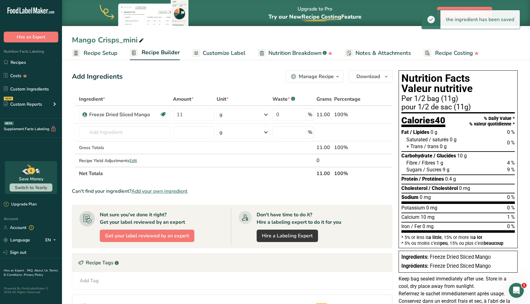
click at [235, 46] on link "Customize Label" at bounding box center [218, 53] width 53 height 14
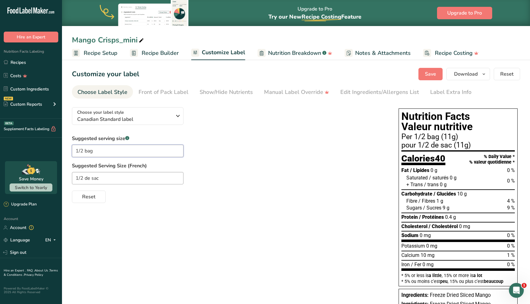
drag, startPoint x: 83, startPoint y: 151, endPoint x: 65, endPoint y: 151, distance: 18.6
click at [65, 151] on section "Customize your label Save Download Choose what to show on your downloaded label…" at bounding box center [296, 213] width 468 height 310
type input "1 bag"
drag, startPoint x: 82, startPoint y: 178, endPoint x: 73, endPoint y: 178, distance: 9.9
click at [73, 178] on input "1/2 de sac" at bounding box center [128, 178] width 112 height 12
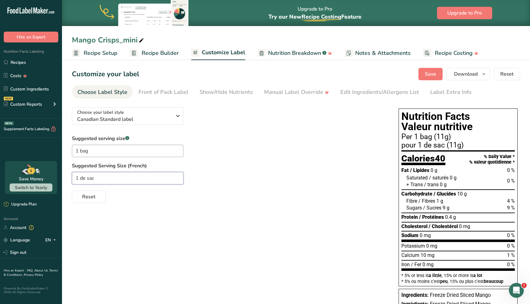
drag, startPoint x: 86, startPoint y: 180, endPoint x: 80, endPoint y: 179, distance: 6.3
click at [80, 179] on input "1 de sac" at bounding box center [128, 178] width 112 height 12
type input "1 sac"
click at [175, 235] on div "Choose your label style Canadian Standard label USA (FDA) Standard FDA label Ta…" at bounding box center [296, 230] width 448 height 256
click at [436, 75] on span "Save" at bounding box center [430, 73] width 11 height 7
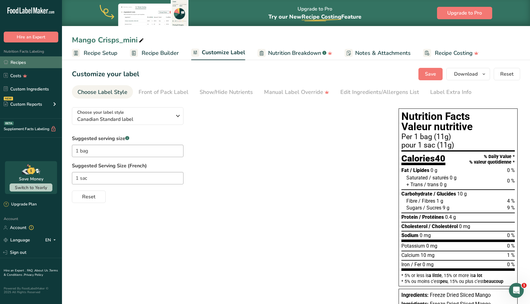
click at [21, 67] on link "Recipes" at bounding box center [31, 62] width 62 height 12
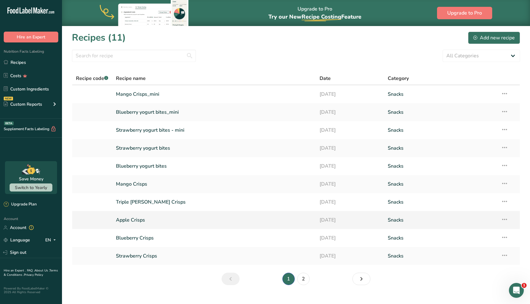
click at [506, 219] on icon at bounding box center [504, 219] width 7 height 11
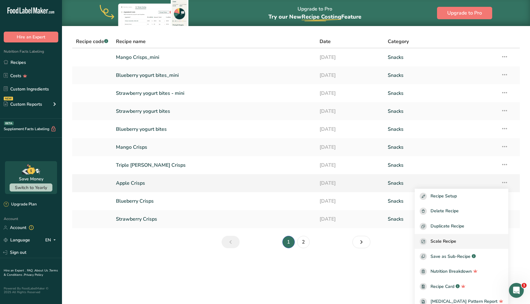
scroll to position [46, 0]
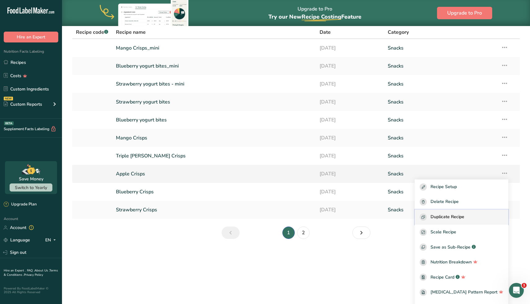
click at [462, 216] on span "Duplicate Recipe" at bounding box center [448, 217] width 34 height 7
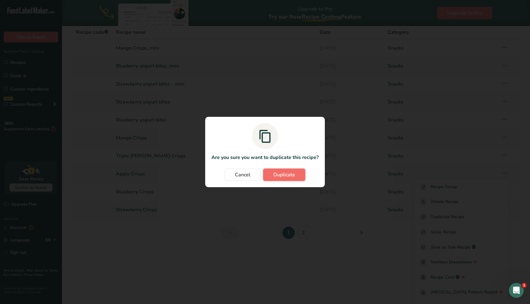
click at [282, 178] on span "Duplicate" at bounding box center [285, 174] width 22 height 7
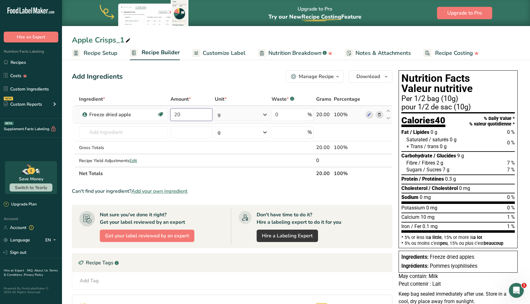
click at [191, 115] on input "20" at bounding box center [192, 115] width 42 height 12
type input "10"
click at [128, 40] on icon at bounding box center [128, 40] width 6 height 9
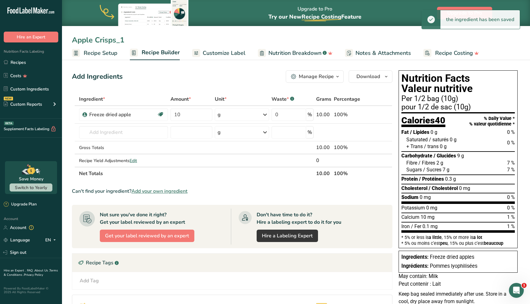
click at [122, 40] on input "Apple Crisps_1" at bounding box center [296, 39] width 448 height 11
type input "Apple Crisps_mini"
click at [86, 55] on span "Recipe Setup" at bounding box center [101, 53] width 34 height 8
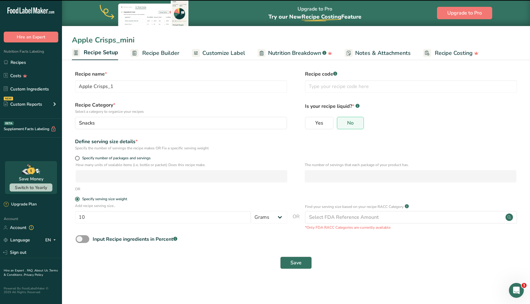
type input "Apple Crisps_mini"
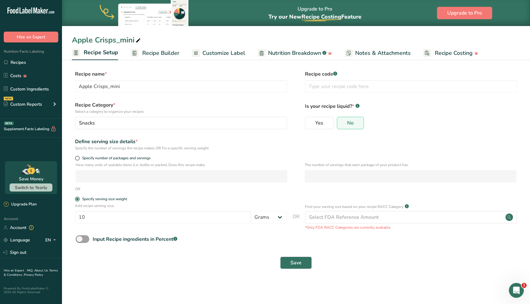
click at [215, 54] on span "Customize Label" at bounding box center [223, 53] width 43 height 8
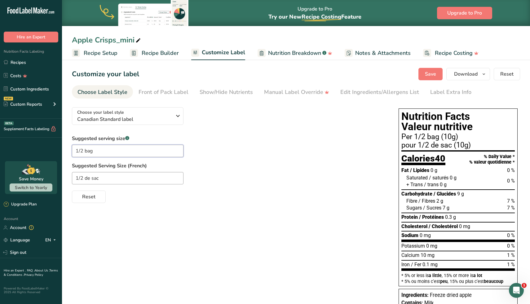
drag, startPoint x: 82, startPoint y: 153, endPoint x: 65, endPoint y: 153, distance: 17.1
click at [65, 153] on section "Customize your label Save Download Choose what to show on your downloaded label…" at bounding box center [296, 220] width 468 height 325
type input "1 bag"
drag, startPoint x: 89, startPoint y: 179, endPoint x: 69, endPoint y: 179, distance: 20.5
click at [69, 179] on section "Customize your label Save Download Choose what to show on your downloaded label…" at bounding box center [296, 220] width 468 height 325
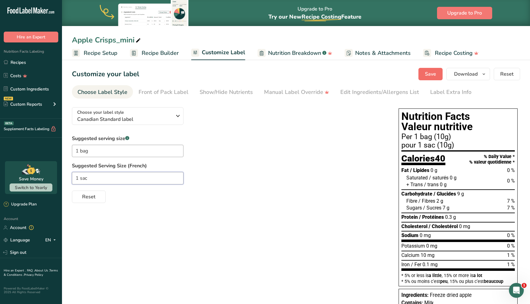
type input "1 sac"
click at [437, 75] on button "Save" at bounding box center [431, 74] width 24 height 12
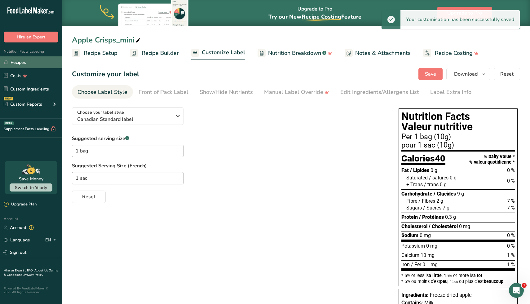
click at [38, 65] on link "Recipes" at bounding box center [31, 62] width 62 height 12
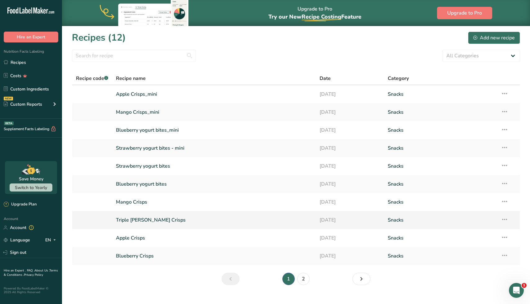
scroll to position [11, 0]
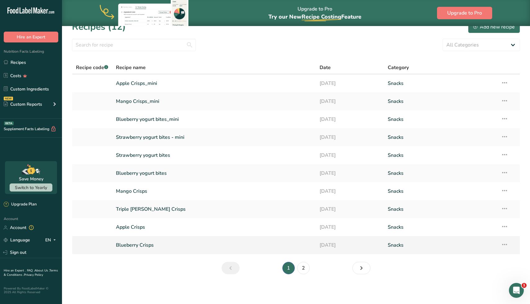
click at [507, 246] on icon at bounding box center [504, 244] width 7 height 11
click at [465, 288] on span "Duplicate Recipe" at bounding box center [448, 288] width 34 height 7
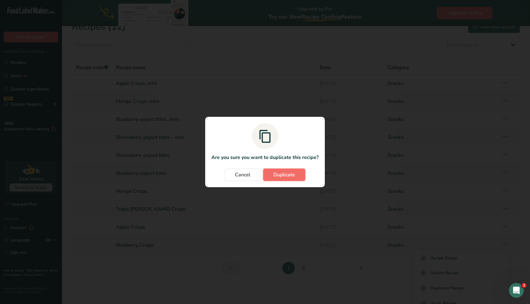
click at [291, 174] on span "Duplicate" at bounding box center [285, 174] width 22 height 7
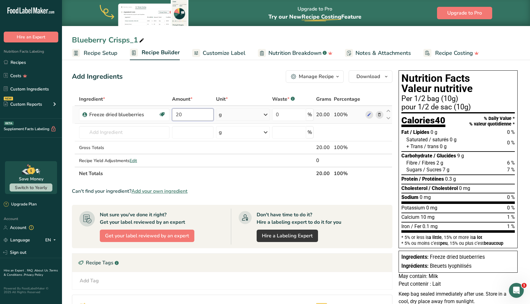
click at [194, 116] on input "20" at bounding box center [192, 115] width 41 height 12
type input "10"
click at [141, 39] on icon at bounding box center [142, 40] width 6 height 9
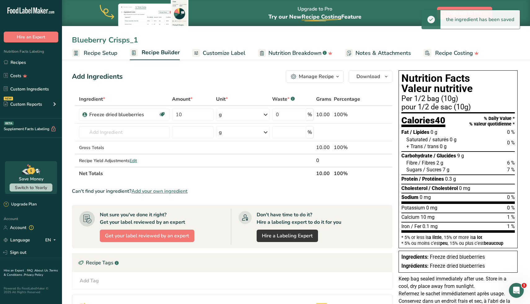
drag, startPoint x: 137, startPoint y: 41, endPoint x: 134, endPoint y: 41, distance: 3.1
click at [134, 41] on input "Blueberry Crisps_1" at bounding box center [296, 39] width 448 height 11
type input "Blueberry Crisps_mini"
click at [102, 51] on span "Recipe Setup" at bounding box center [101, 53] width 34 height 8
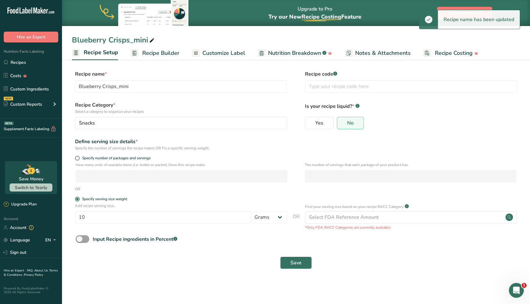
click at [167, 52] on span "Recipe Builder" at bounding box center [160, 53] width 37 height 8
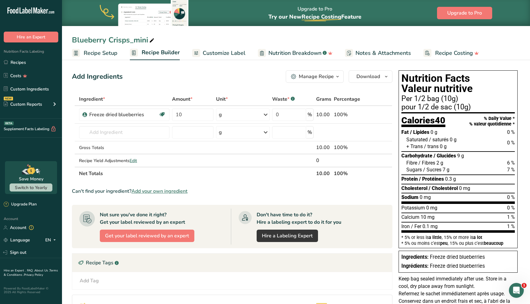
click at [226, 50] on span "Customize Label" at bounding box center [224, 53] width 43 height 8
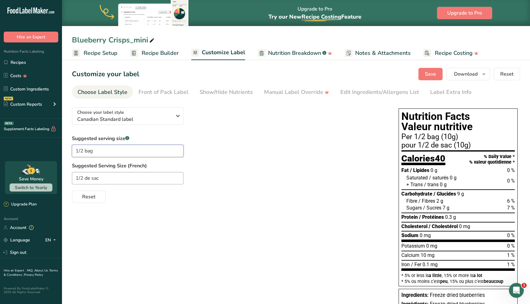
drag, startPoint x: 83, startPoint y: 152, endPoint x: 69, endPoint y: 152, distance: 14.3
click at [69, 152] on section "Customize your label Save Download Choose what to show on your downloaded label…" at bounding box center [296, 213] width 468 height 310
type input "1 bag"
drag, startPoint x: 89, startPoint y: 179, endPoint x: 72, endPoint y: 179, distance: 17.4
click at [72, 179] on input "1/2 de sac" at bounding box center [128, 178] width 112 height 12
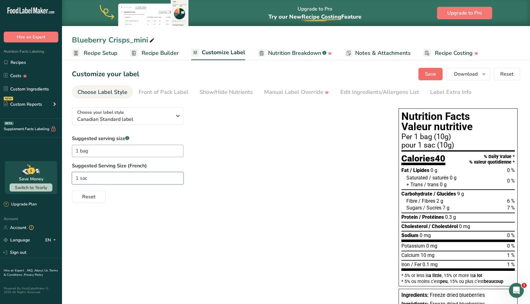
type input "1 sac"
click at [427, 75] on span "Save" at bounding box center [430, 73] width 11 height 7
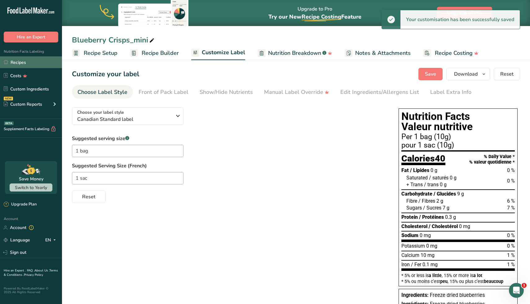
click at [26, 57] on link "Recipes" at bounding box center [31, 62] width 62 height 12
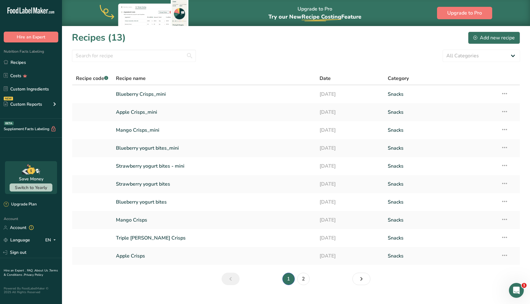
scroll to position [11, 0]
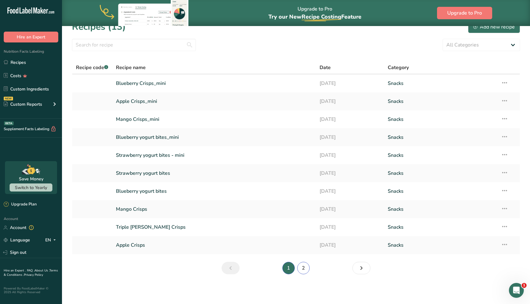
click at [305, 268] on link "2" at bounding box center [303, 268] width 12 height 12
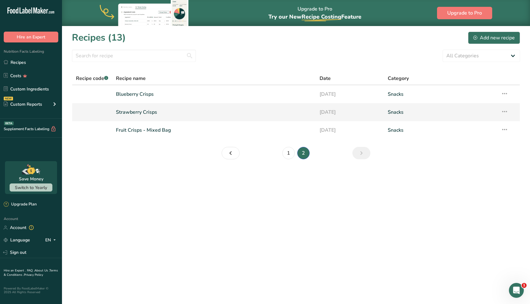
click at [502, 113] on icon at bounding box center [504, 111] width 7 height 11
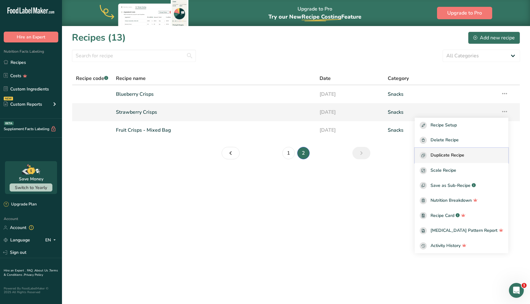
click at [465, 157] on span "Duplicate Recipe" at bounding box center [448, 155] width 34 height 7
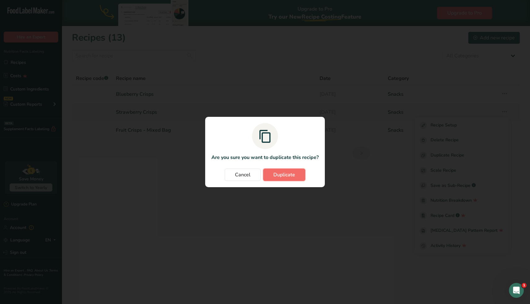
click at [285, 176] on span "Duplicate" at bounding box center [285, 174] width 22 height 7
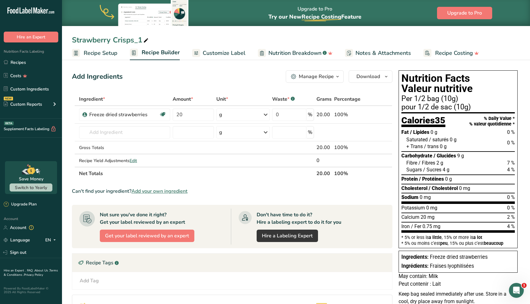
click at [148, 40] on icon at bounding box center [146, 40] width 6 height 9
drag, startPoint x: 143, startPoint y: 39, endPoint x: 137, endPoint y: 39, distance: 6.2
click at [137, 39] on input "Strawberry Crisps_1" at bounding box center [296, 39] width 448 height 11
type input "Strawberry Crisps_mini"
click at [186, 112] on input "20" at bounding box center [193, 115] width 41 height 12
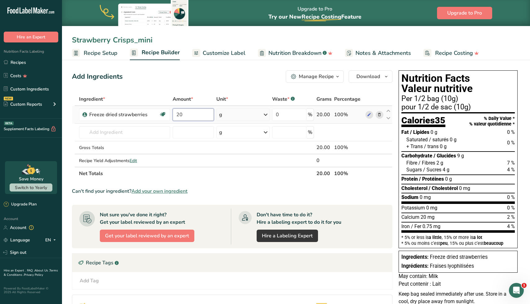
click at [186, 112] on input "20" at bounding box center [193, 115] width 41 height 12
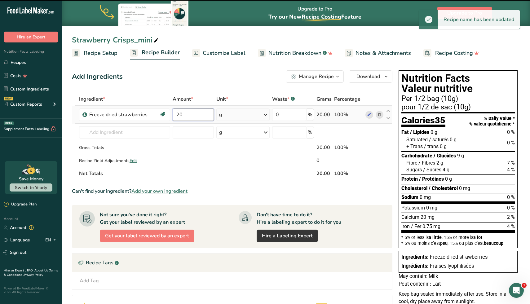
click at [186, 112] on input "20" at bounding box center [193, 115] width 41 height 12
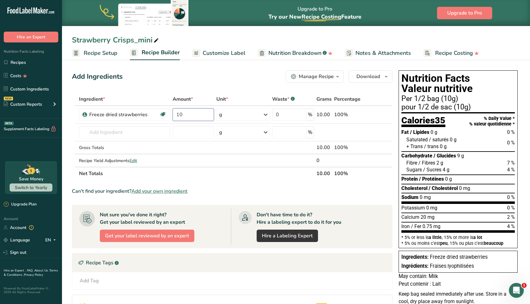
type input "10"
click at [221, 84] on div "Add Ingredients Manage Recipe Delete Recipe Duplicate Recipe Scale Recipe Save …" at bounding box center [234, 231] width 324 height 327
click at [112, 56] on span "Recipe Setup" at bounding box center [101, 53] width 34 height 8
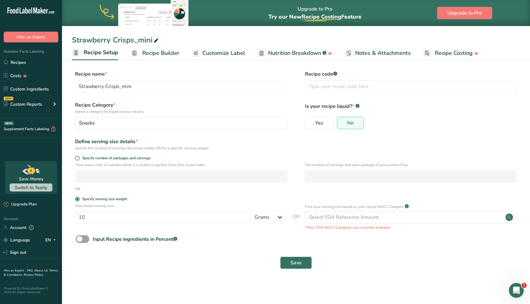
click at [163, 49] on span "Recipe Builder" at bounding box center [160, 53] width 37 height 8
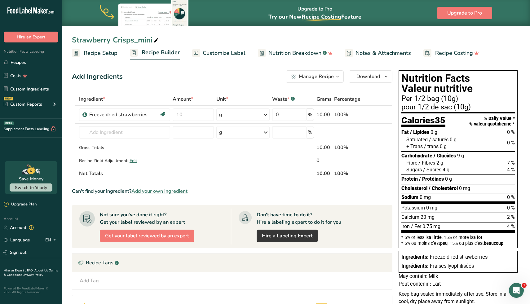
click at [110, 59] on link "Recipe Setup" at bounding box center [95, 53] width 46 height 14
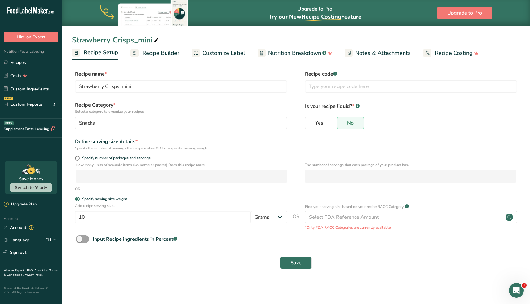
click at [140, 54] on link "Recipe Builder" at bounding box center [155, 53] width 49 height 14
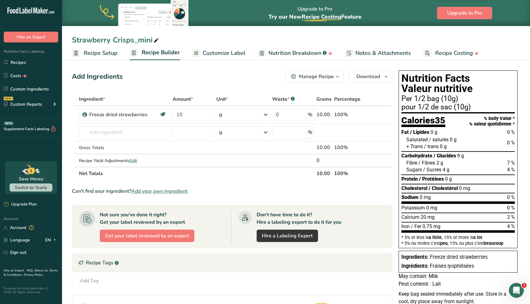
click at [231, 53] on span "Customize Label" at bounding box center [224, 53] width 43 height 8
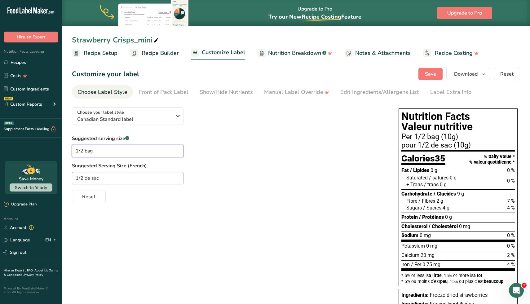
drag, startPoint x: 82, startPoint y: 152, endPoint x: 69, endPoint y: 152, distance: 13.0
click at [69, 152] on section "Customize your label Save Download Choose what to show on your downloaded label…" at bounding box center [296, 220] width 468 height 325
type input "1 bag"
drag, startPoint x: 89, startPoint y: 179, endPoint x: 73, endPoint y: 179, distance: 15.8
click at [73, 179] on input "1/2 de sac" at bounding box center [128, 178] width 112 height 12
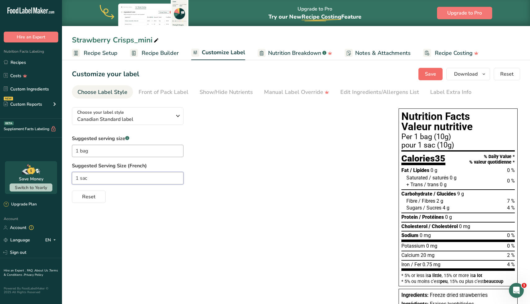
type input "1 sac"
click at [428, 76] on span "Save" at bounding box center [430, 73] width 11 height 7
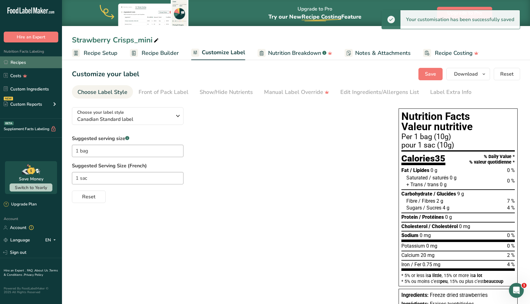
click at [43, 66] on link "Recipes" at bounding box center [31, 62] width 62 height 12
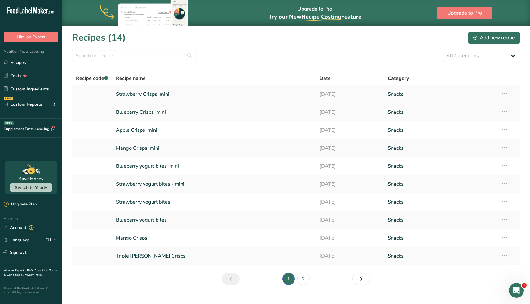
click at [162, 93] on link "Strawberry Crisps_mini" at bounding box center [214, 94] width 197 height 13
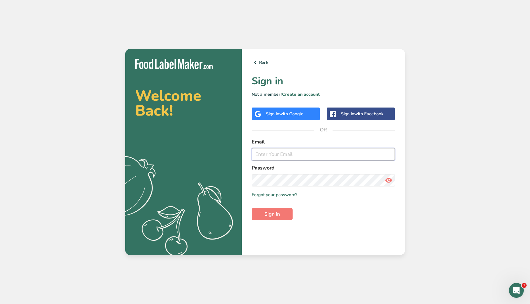
click at [276, 154] on input "email" at bounding box center [324, 154] width 144 height 12
click at [302, 111] on span "with Google" at bounding box center [291, 114] width 24 height 6
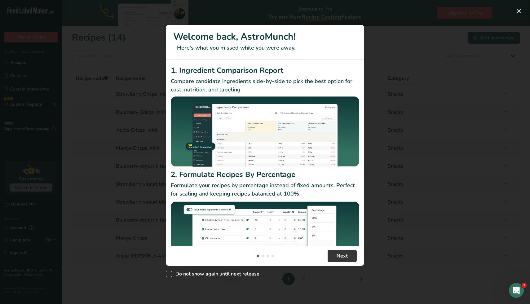
click at [172, 274] on span "New Features" at bounding box center [169, 274] width 6 height 6
click at [170, 274] on input "Do not show again until next release" at bounding box center [168, 274] width 4 height 4
checkbox input "true"
click at [521, 11] on button "New Features" at bounding box center [519, 11] width 10 height 10
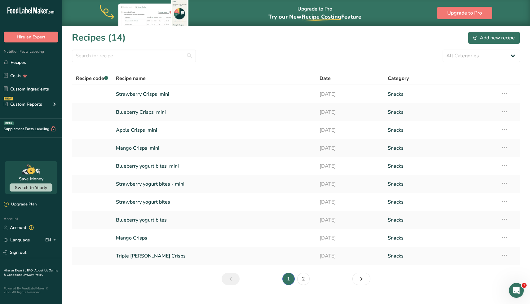
click at [352, 53] on div "All Categories Baked Goods [GEOGRAPHIC_DATA] Confectionery Cooked Meals, Salads…" at bounding box center [296, 56] width 448 height 12
